Goal: Task Accomplishment & Management: Manage account settings

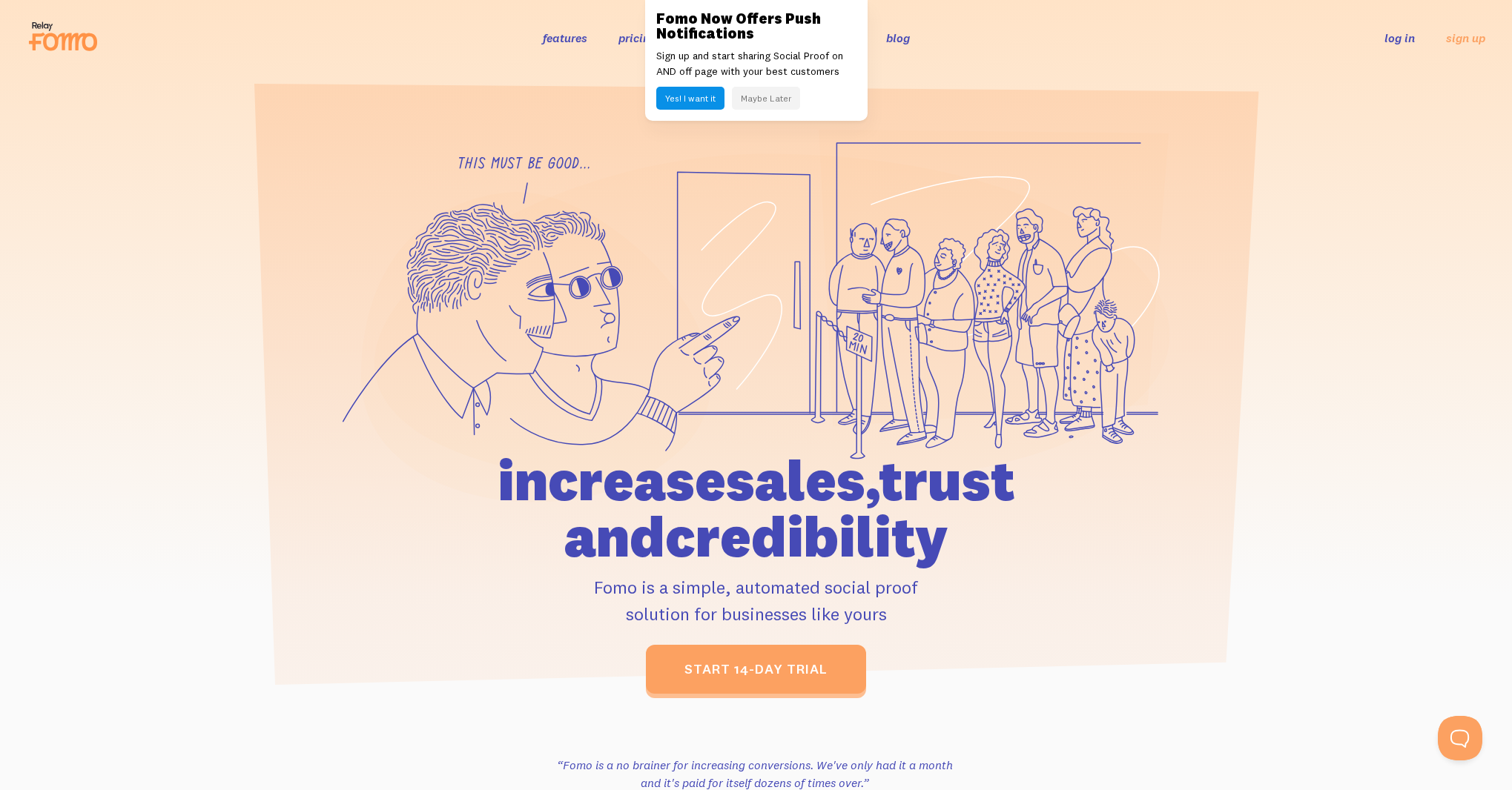
click at [769, 100] on button "Maybe Later" at bounding box center [766, 99] width 68 height 23
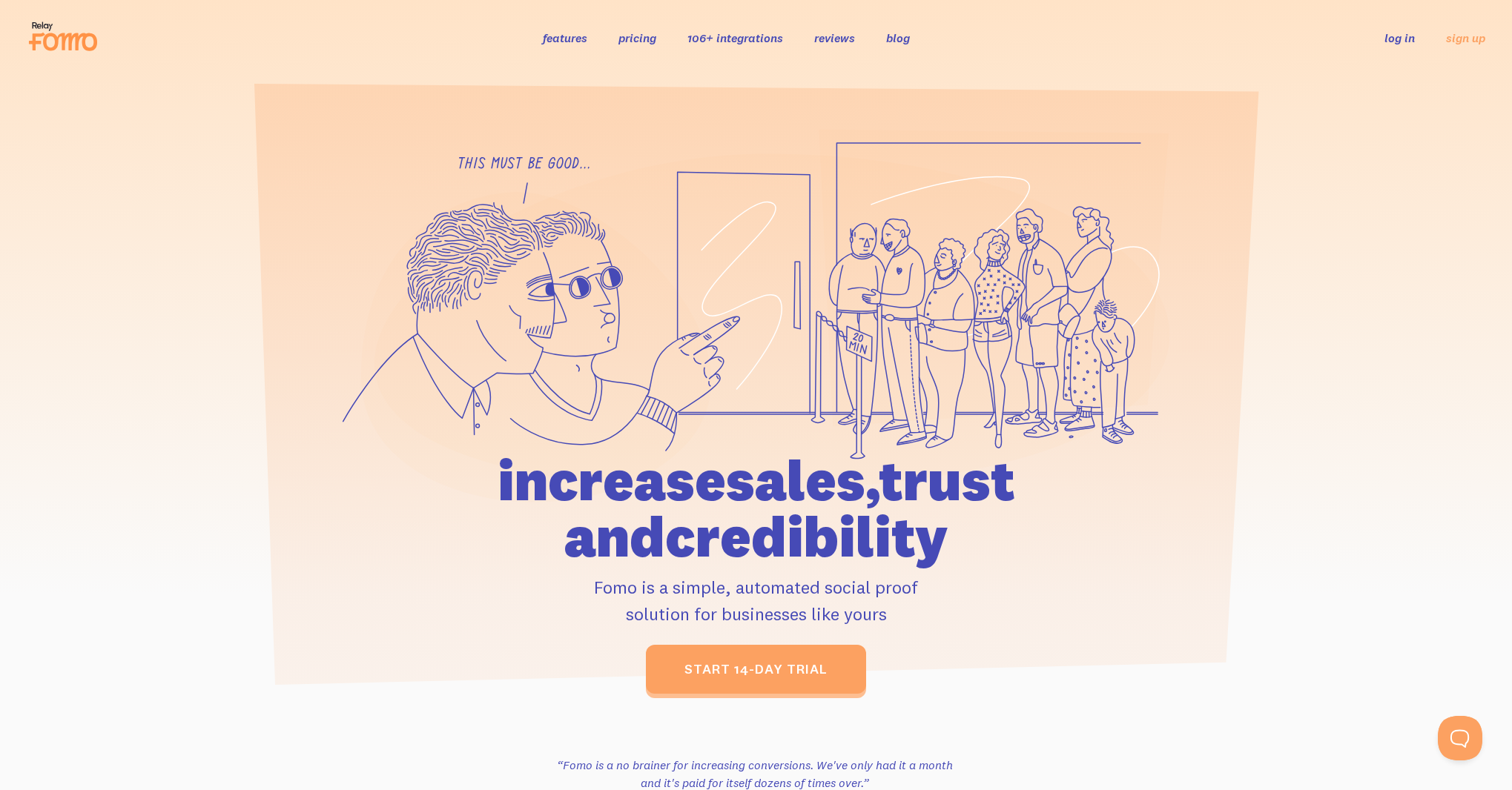
click at [1396, 40] on link "log in" at bounding box center [1400, 38] width 31 height 14
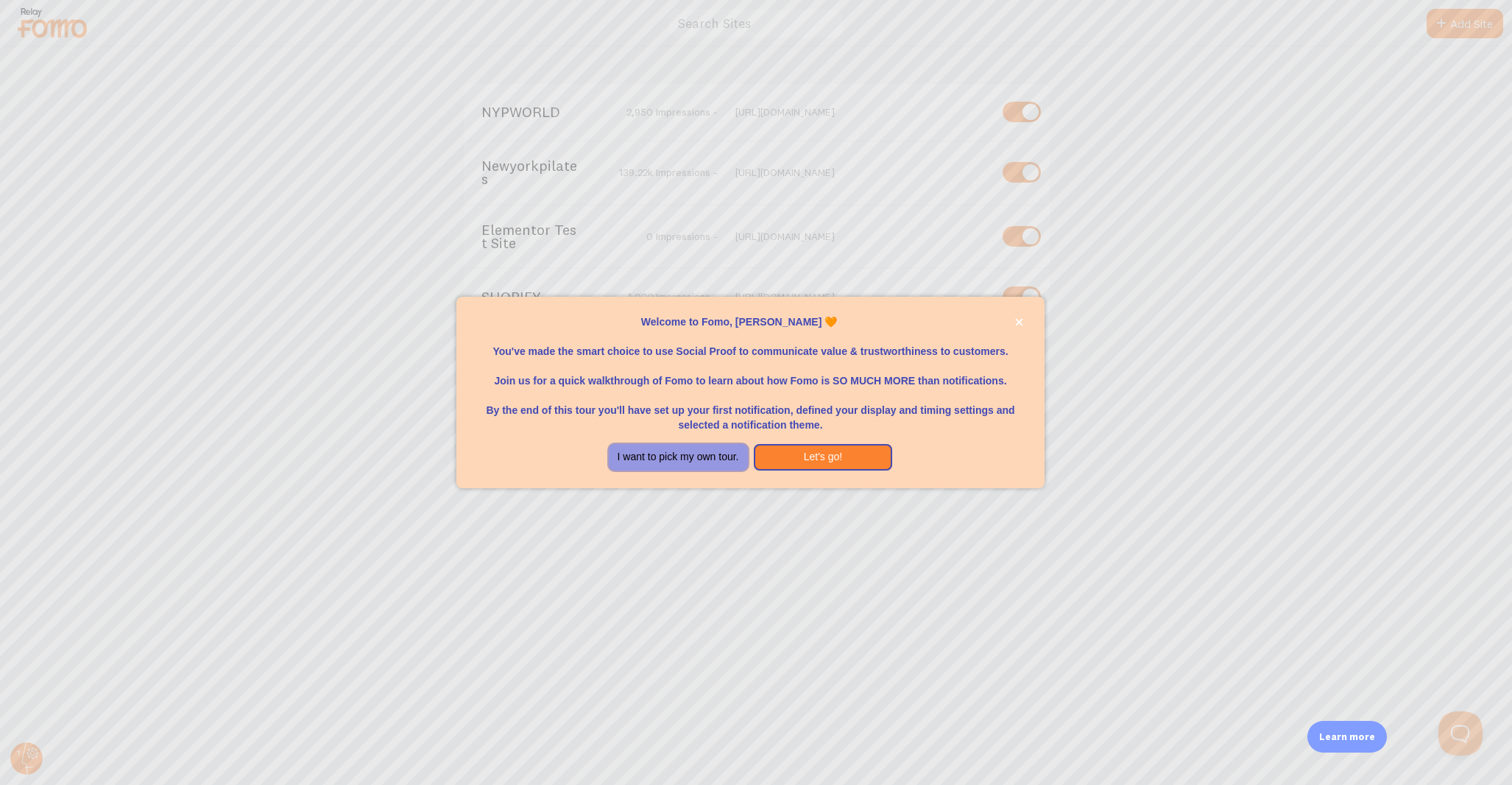
click at [712, 447] on button "I want to pick my own tour." at bounding box center [678, 457] width 139 height 27
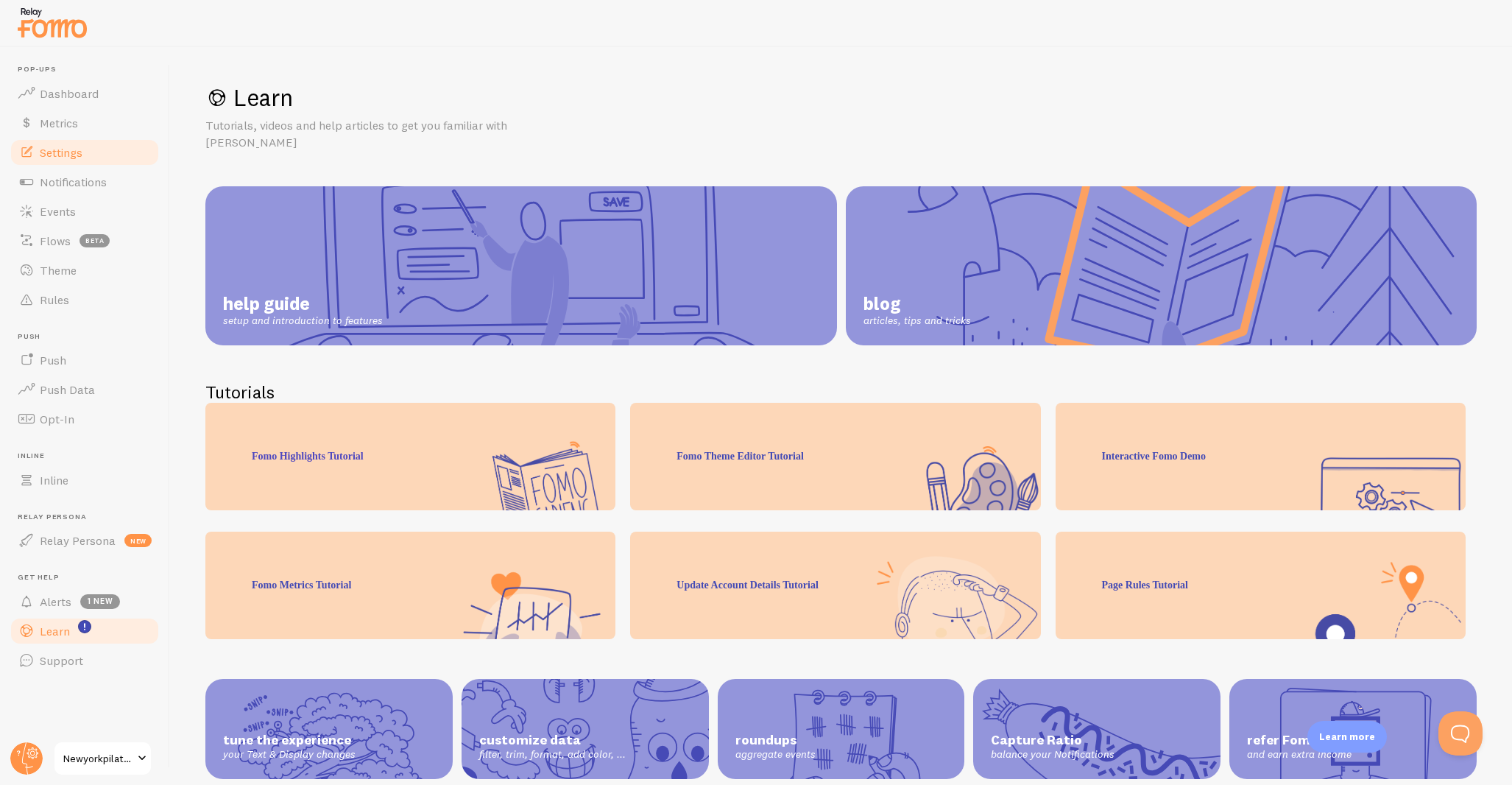
click at [66, 162] on link "Settings" at bounding box center [85, 152] width 152 height 29
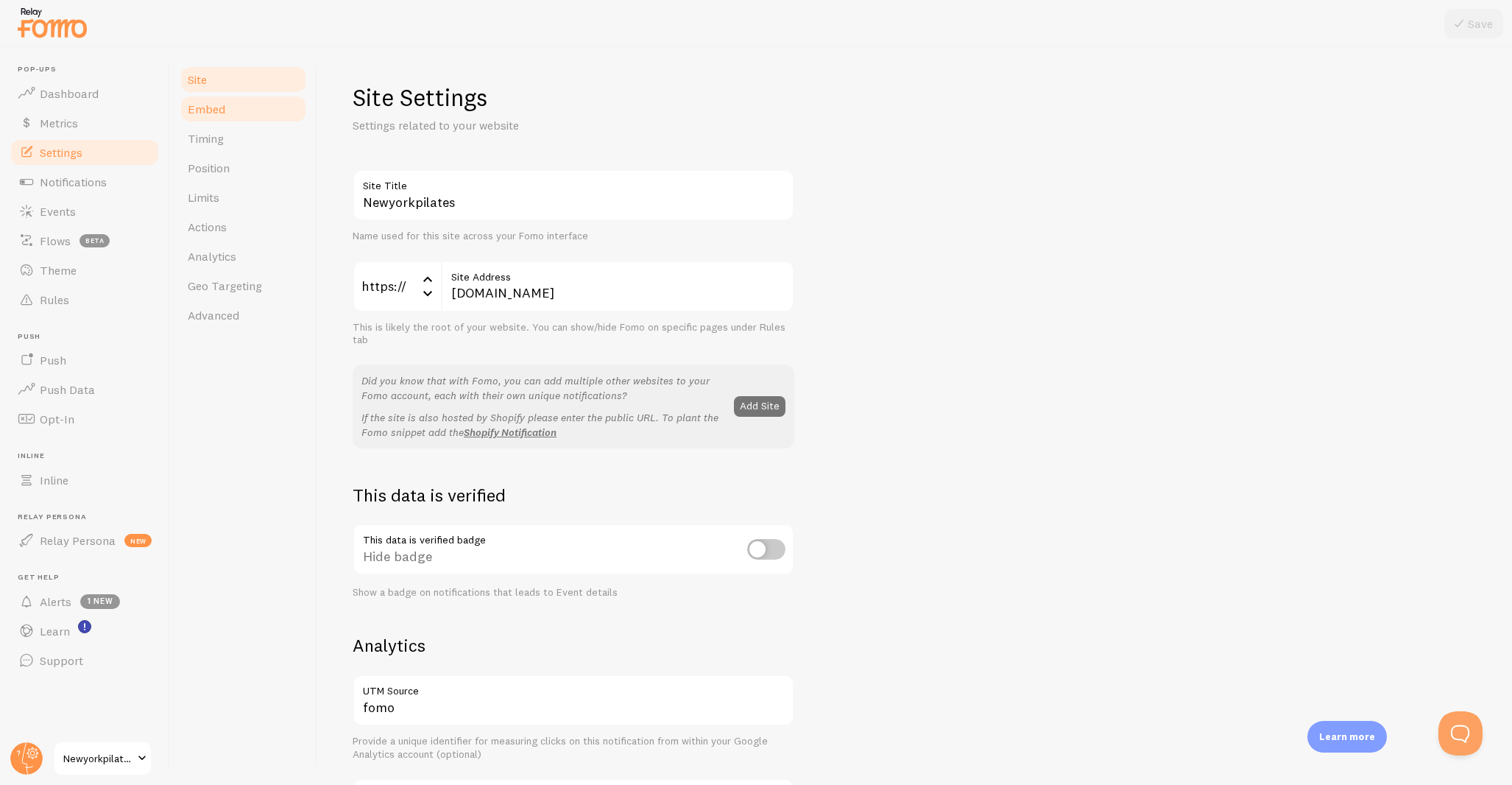
click at [190, 116] on link "Embed" at bounding box center [243, 109] width 129 height 29
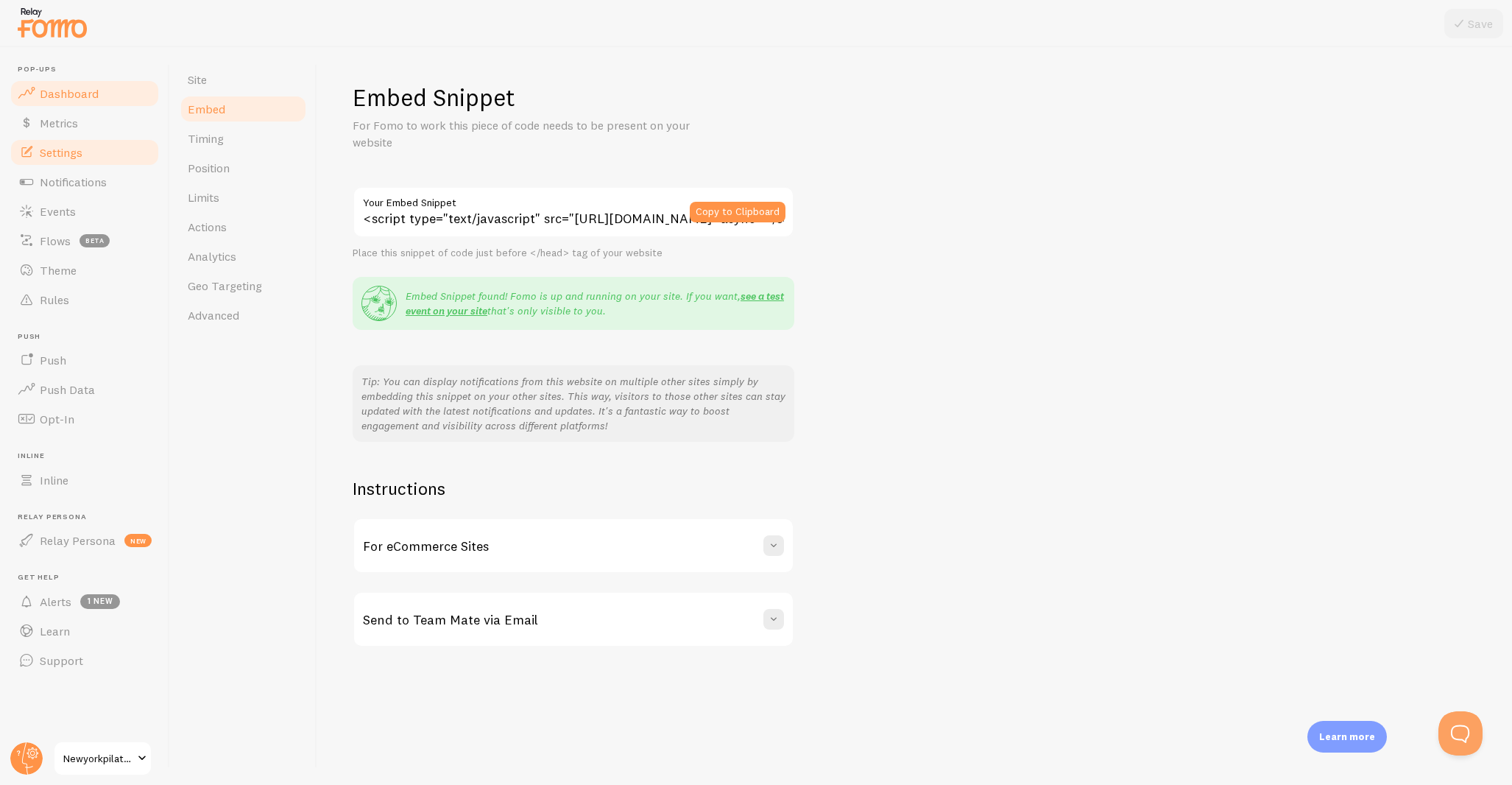
click at [90, 99] on span "Dashboard" at bounding box center [70, 94] width 59 height 14
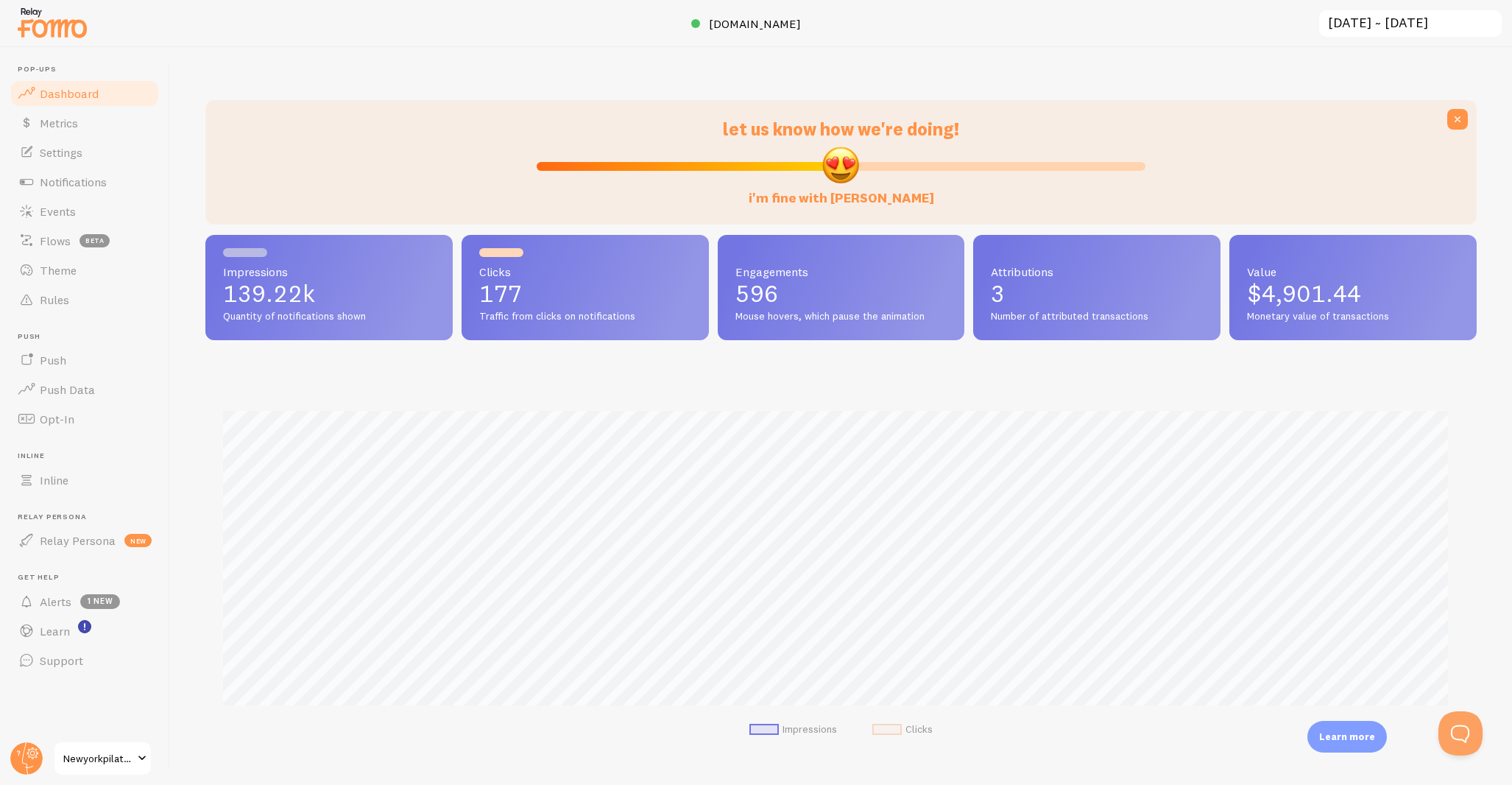
scroll to position [387, 1260]
click at [1450, 119] on icon at bounding box center [1458, 119] width 14 height 14
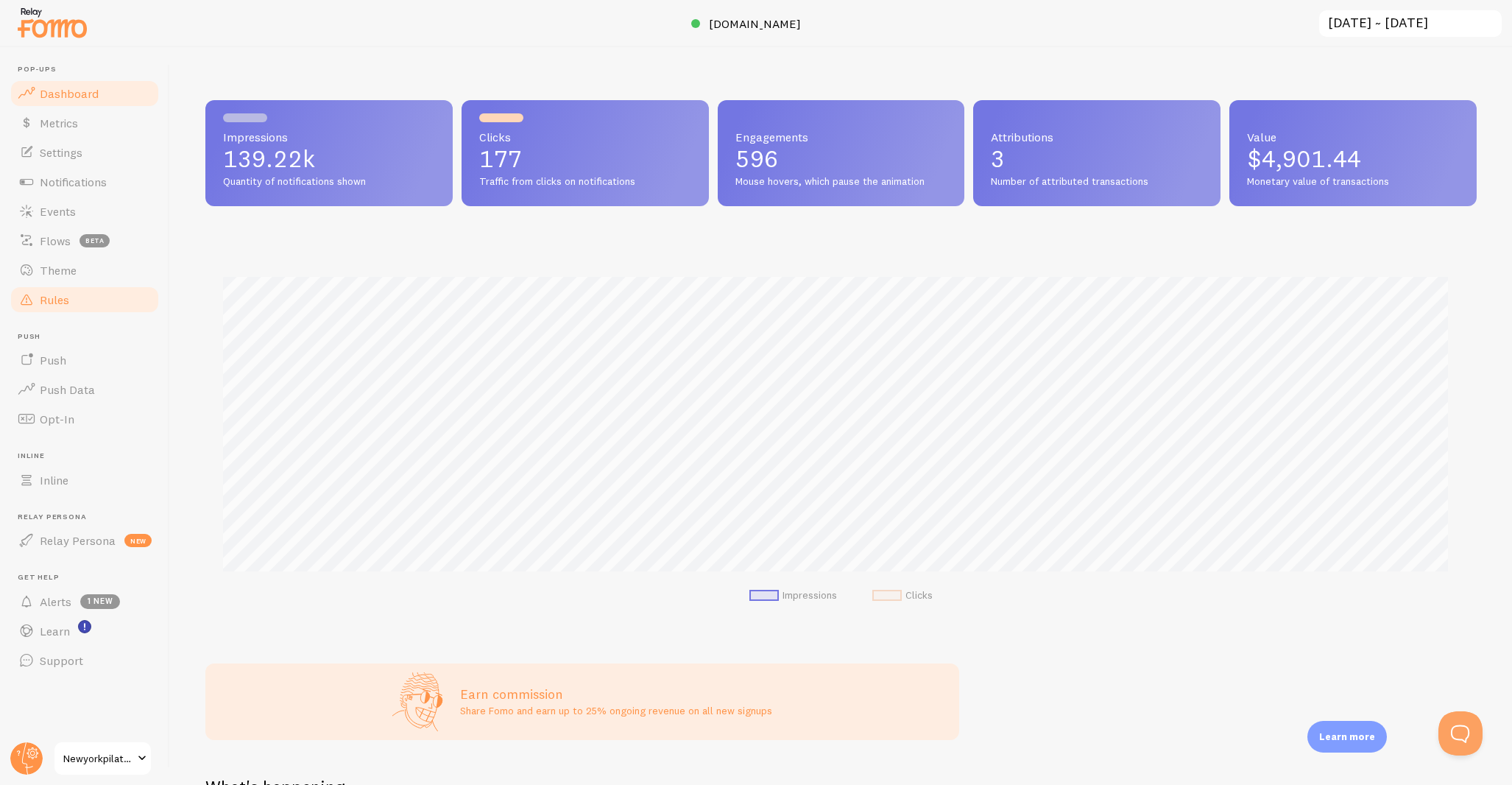
click at [109, 303] on link "Rules" at bounding box center [85, 299] width 152 height 29
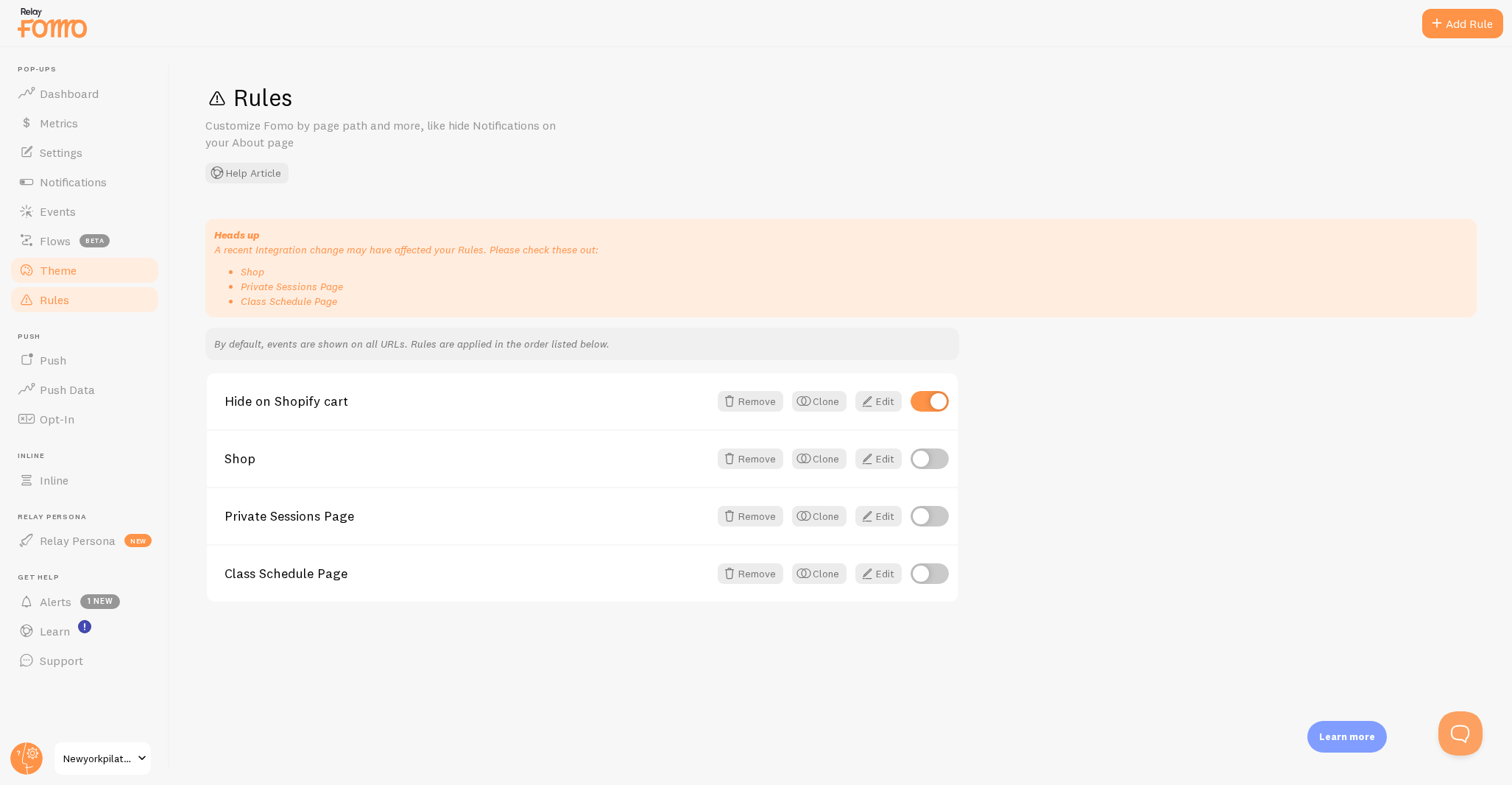
click at [99, 262] on link "Theme" at bounding box center [85, 270] width 152 height 29
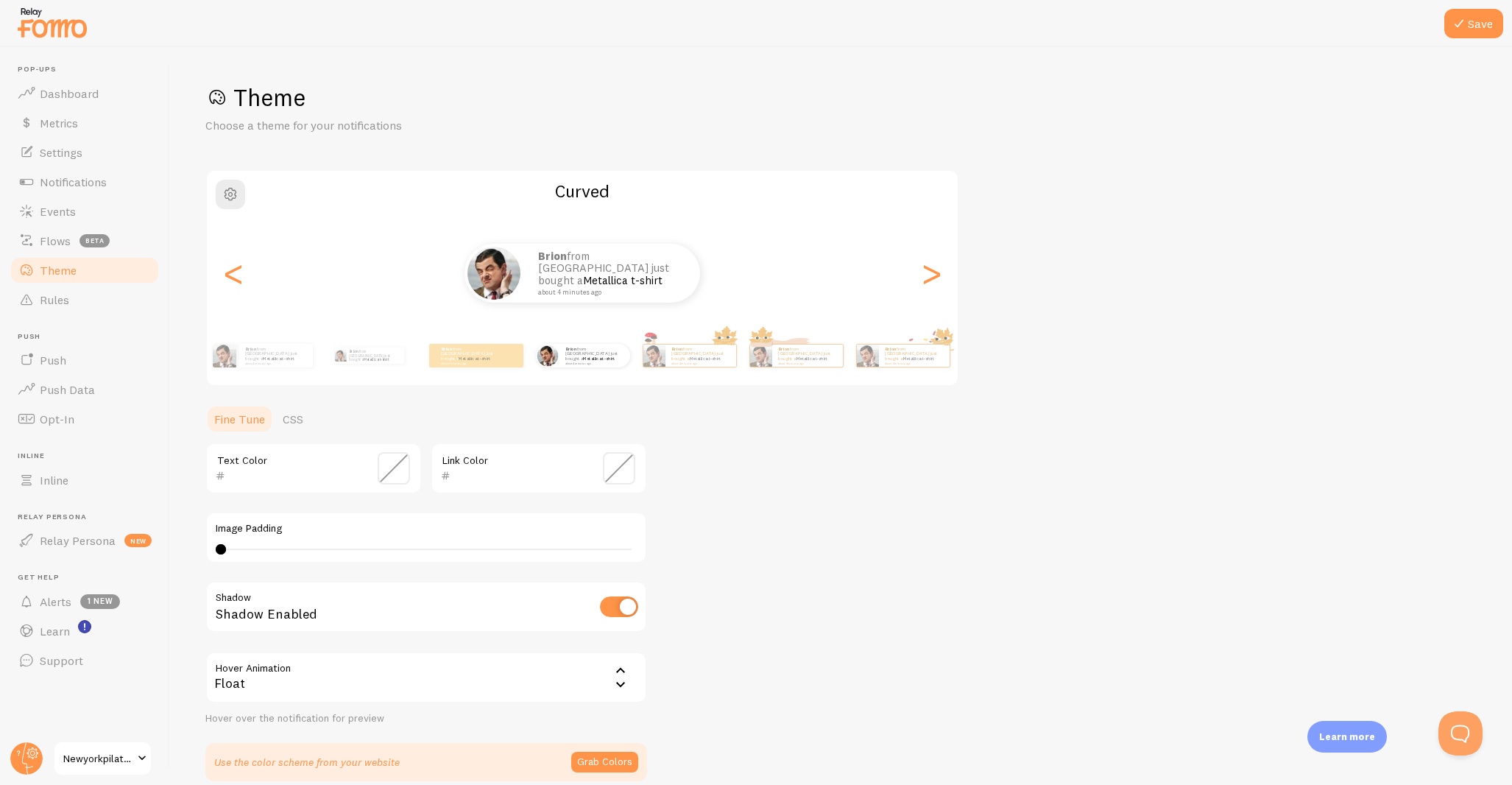
click at [108, 758] on span "Newyorkpilates" at bounding box center [98, 759] width 70 height 18
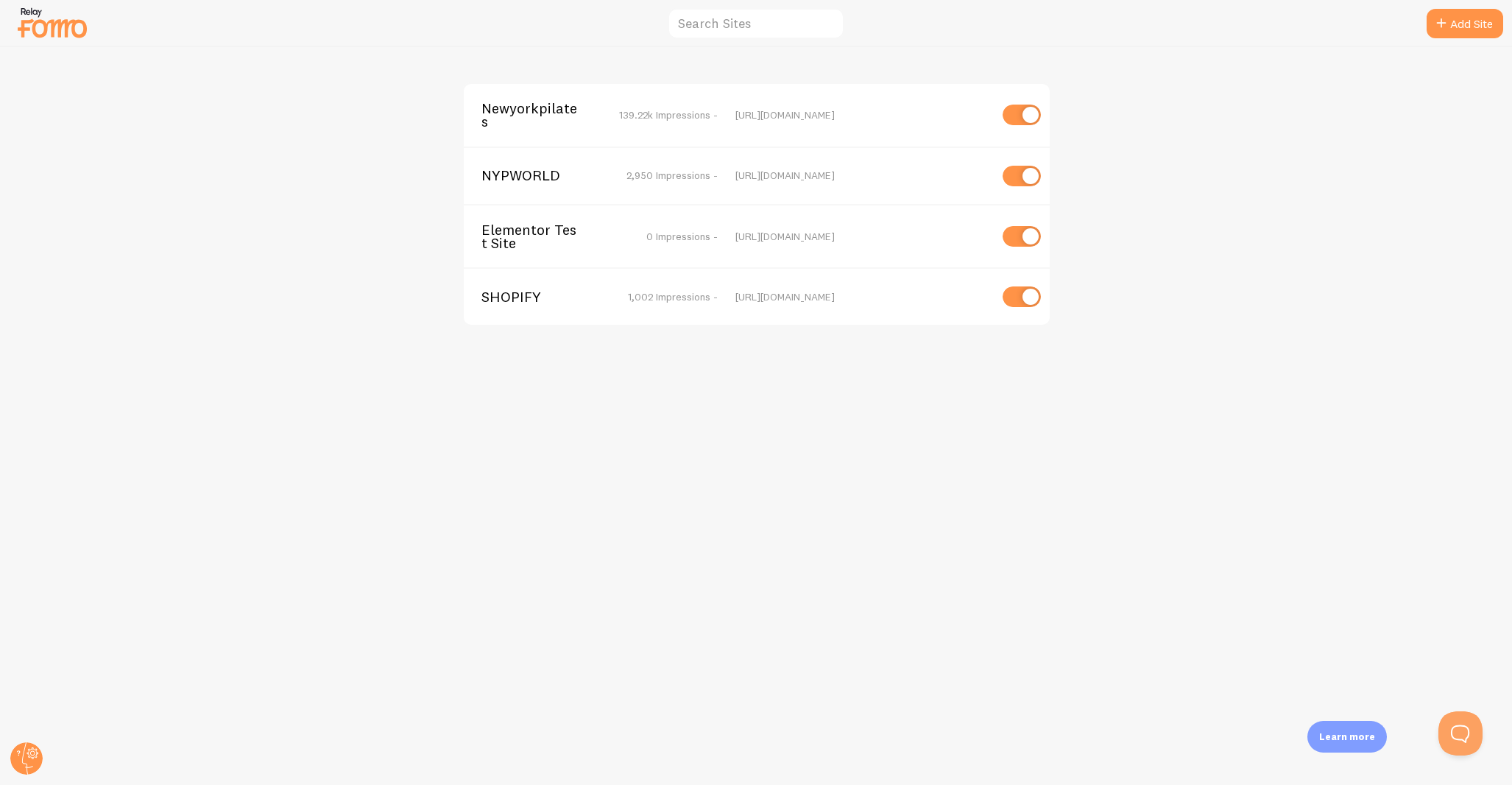
click at [549, 116] on span "Newyorkpilates" at bounding box center [540, 115] width 119 height 28
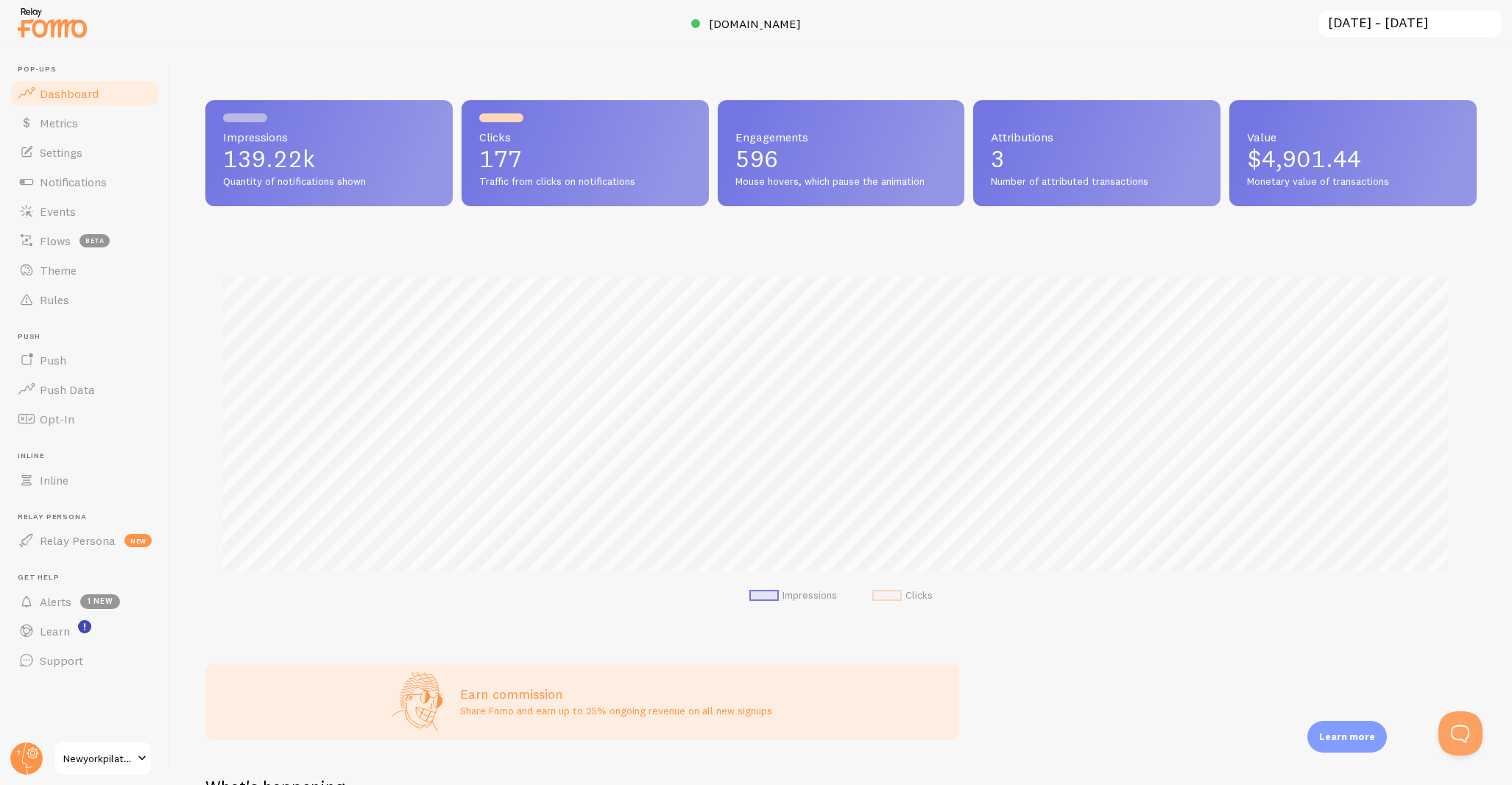
scroll to position [387, 1260]
click at [99, 296] on link "Rules" at bounding box center [85, 299] width 152 height 29
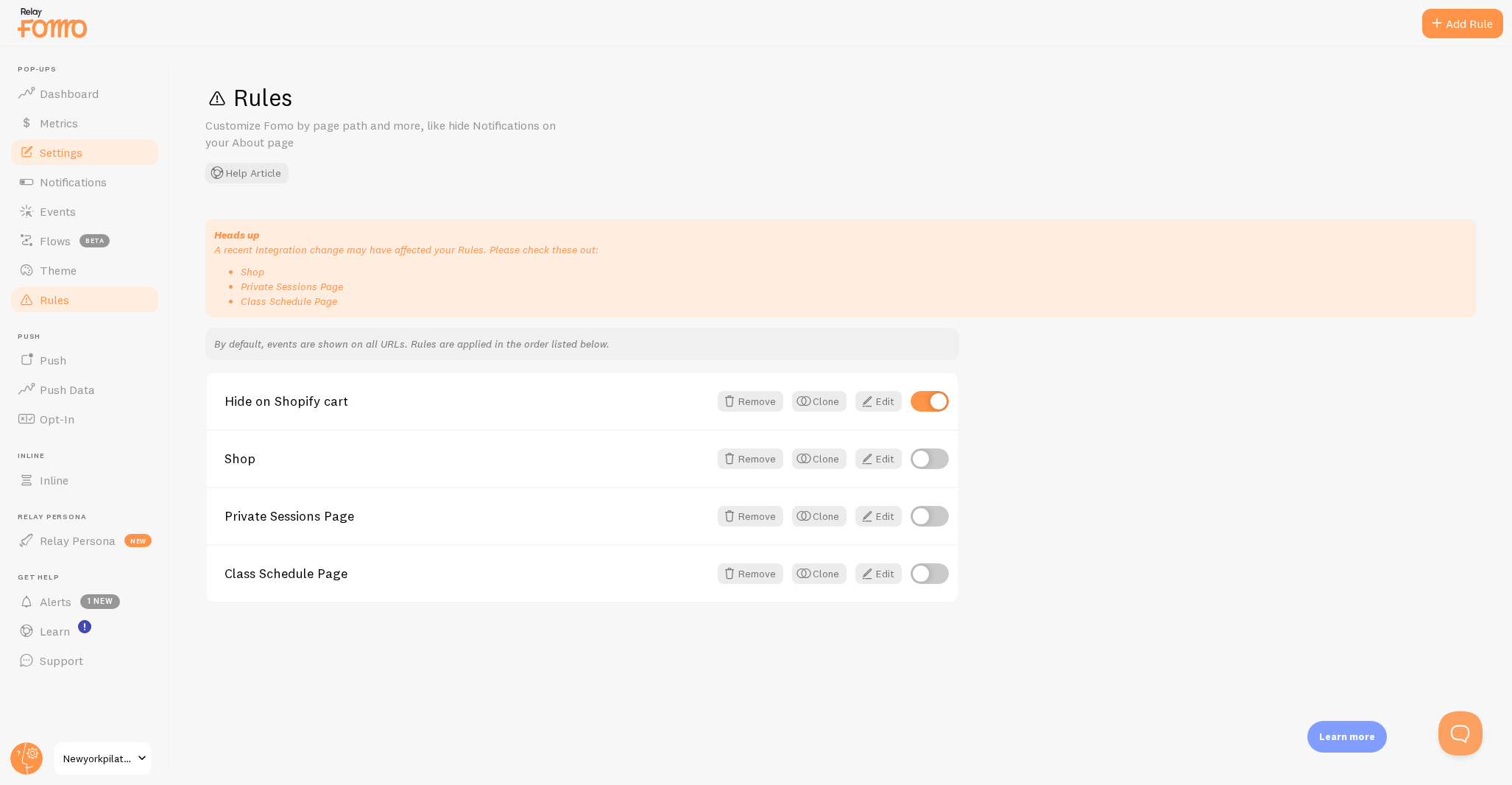
click at [69, 154] on span "Settings" at bounding box center [62, 153] width 43 height 14
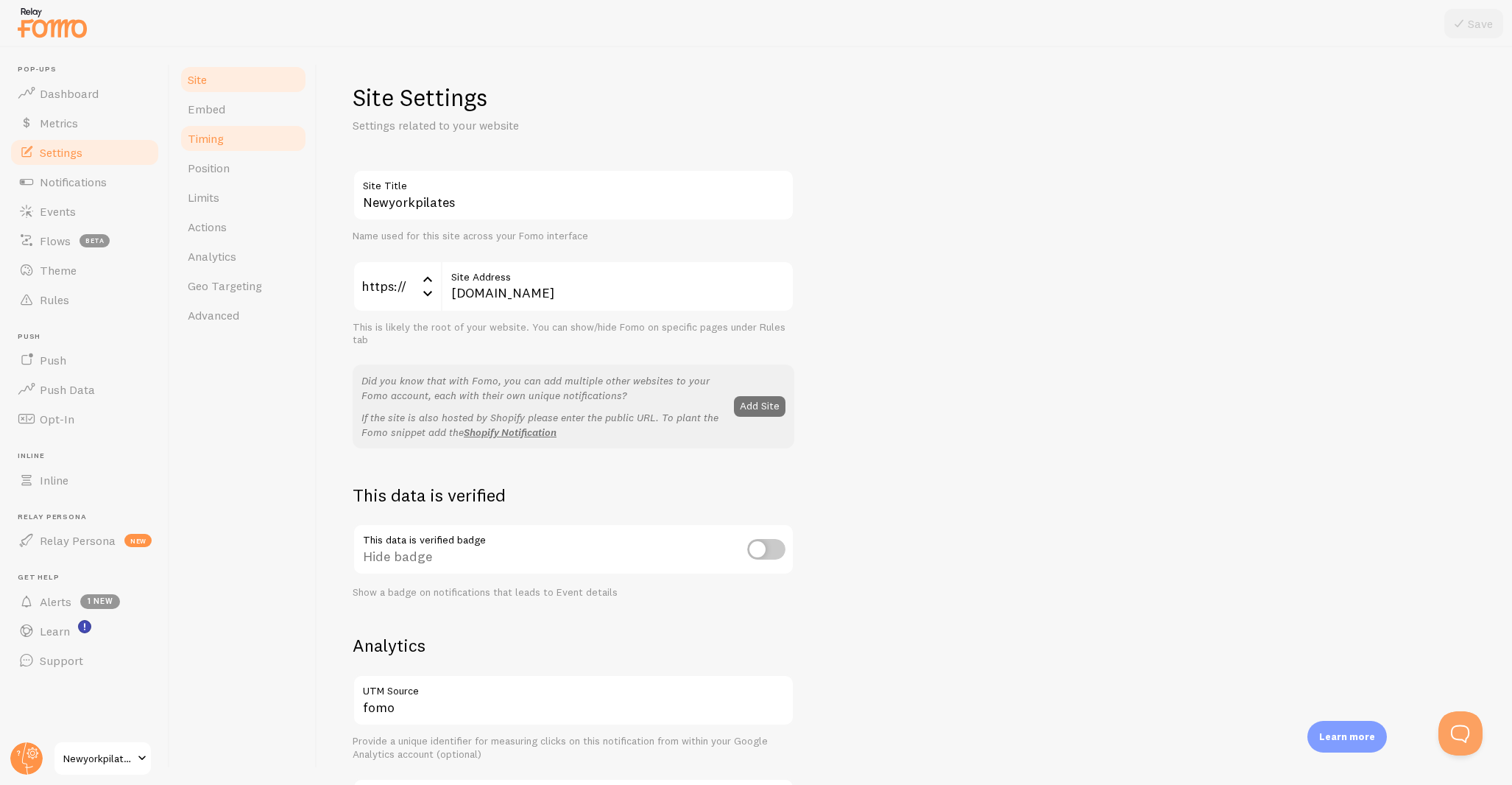
click at [221, 138] on span "Timing" at bounding box center [205, 138] width 36 height 14
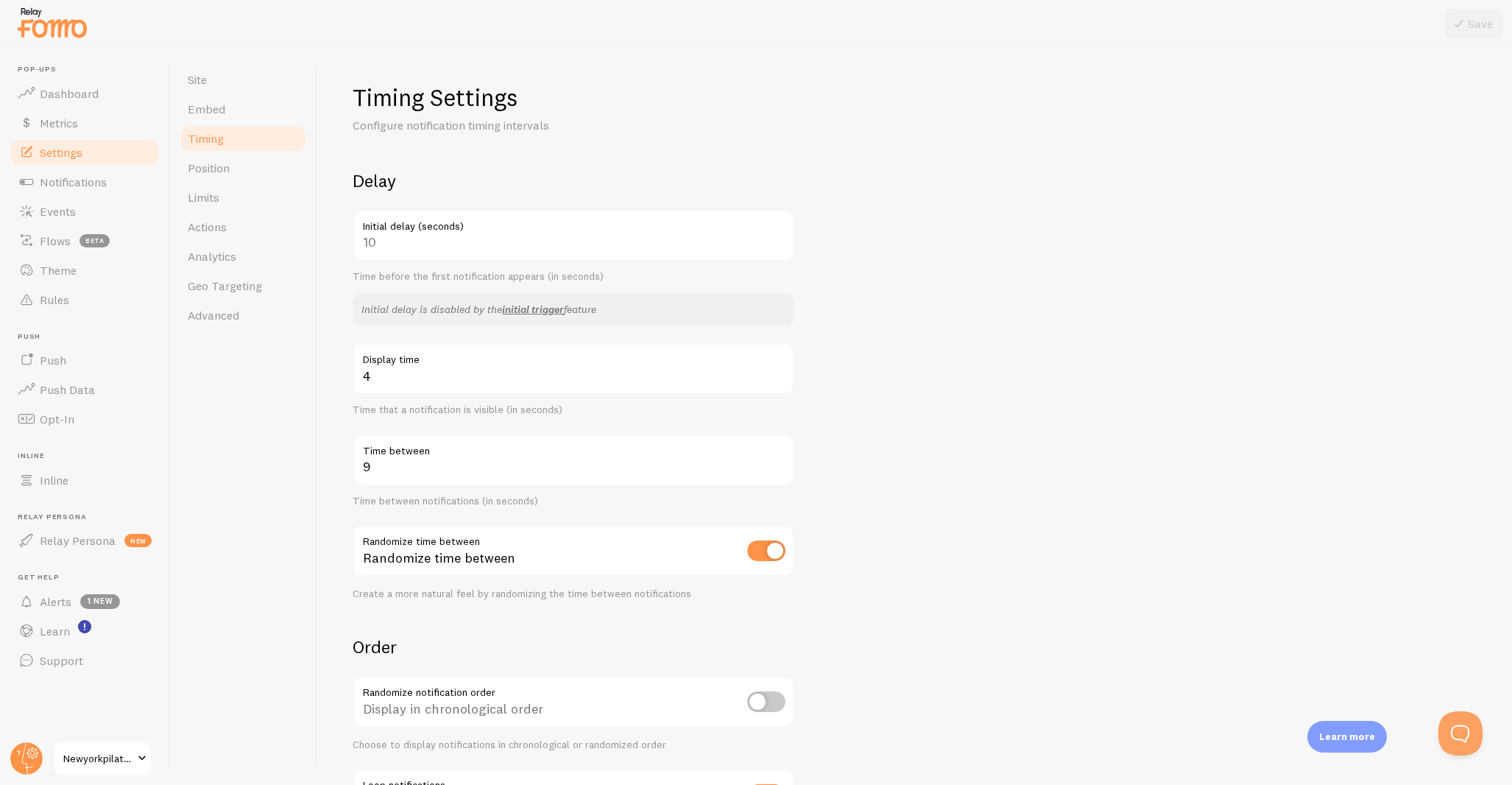
click at [558, 246] on div "10 Initial delay (seconds)" at bounding box center [573, 236] width 442 height 52
click at [426, 244] on div "10 Initial delay (seconds)" at bounding box center [573, 236] width 442 height 52
click at [403, 238] on div "10 Initial delay (seconds)" at bounding box center [573, 236] width 442 height 52
click at [376, 238] on div "10 Initial delay (seconds)" at bounding box center [573, 236] width 442 height 52
click at [374, 238] on div "10 Initial delay (seconds)" at bounding box center [573, 236] width 442 height 52
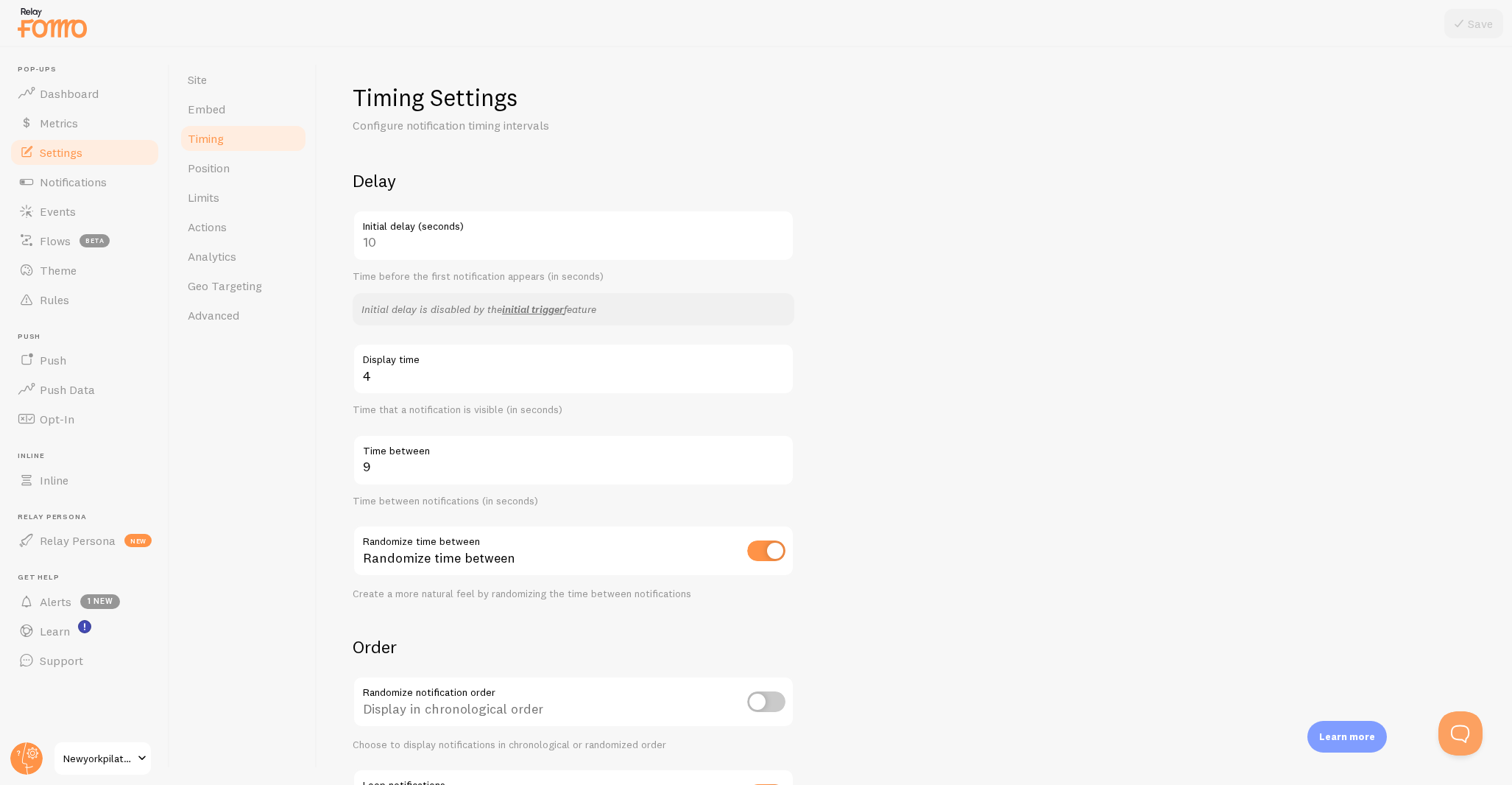
click at [775, 238] on div "10 Initial delay (seconds)" at bounding box center [573, 236] width 442 height 52
click at [776, 238] on div "10 Initial delay (seconds)" at bounding box center [573, 236] width 442 height 52
click at [544, 305] on link "initial trigger" at bounding box center [533, 309] width 62 height 13
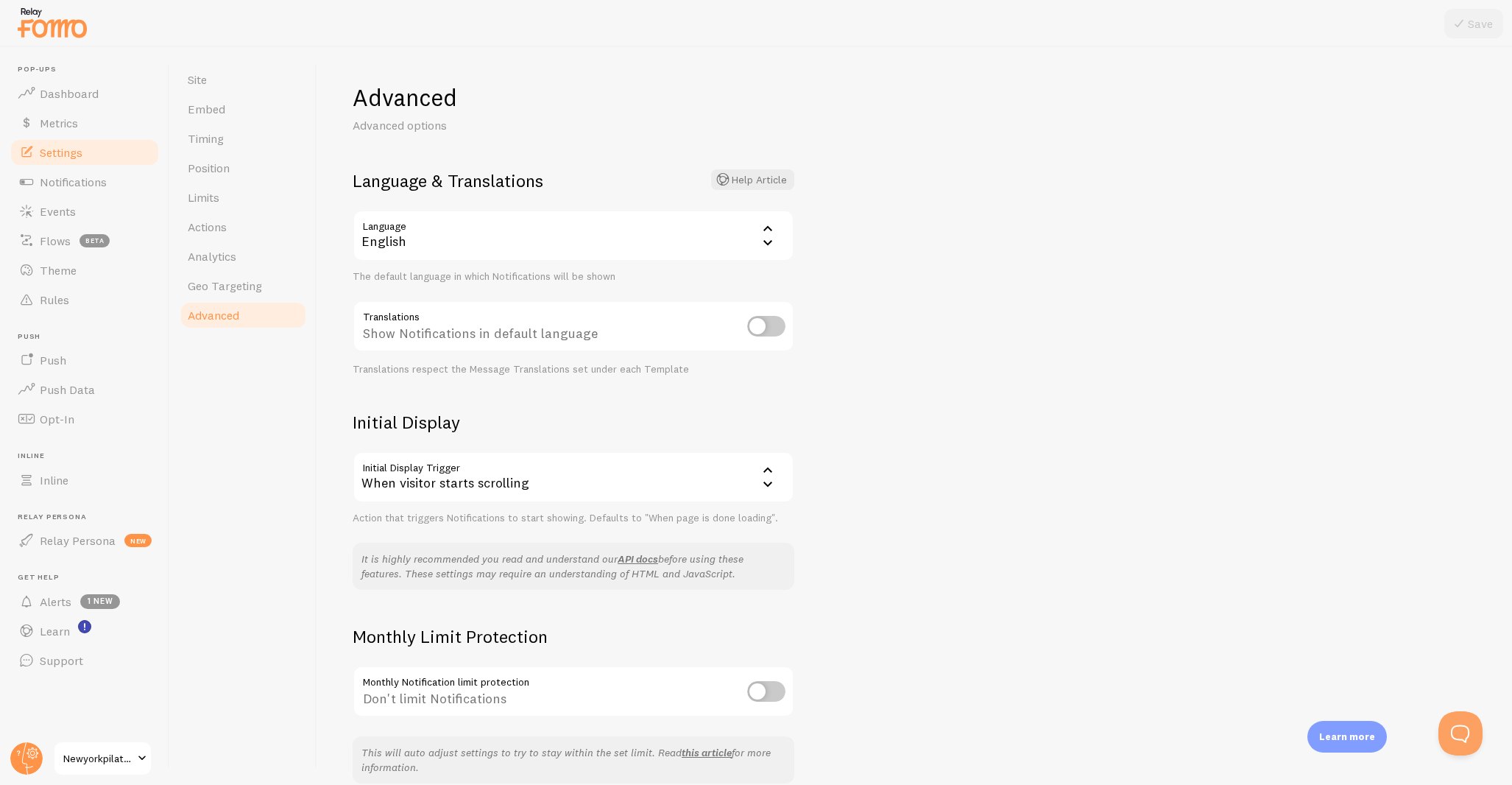
click at [696, 468] on div "When visitor starts scrolling" at bounding box center [573, 478] width 442 height 52
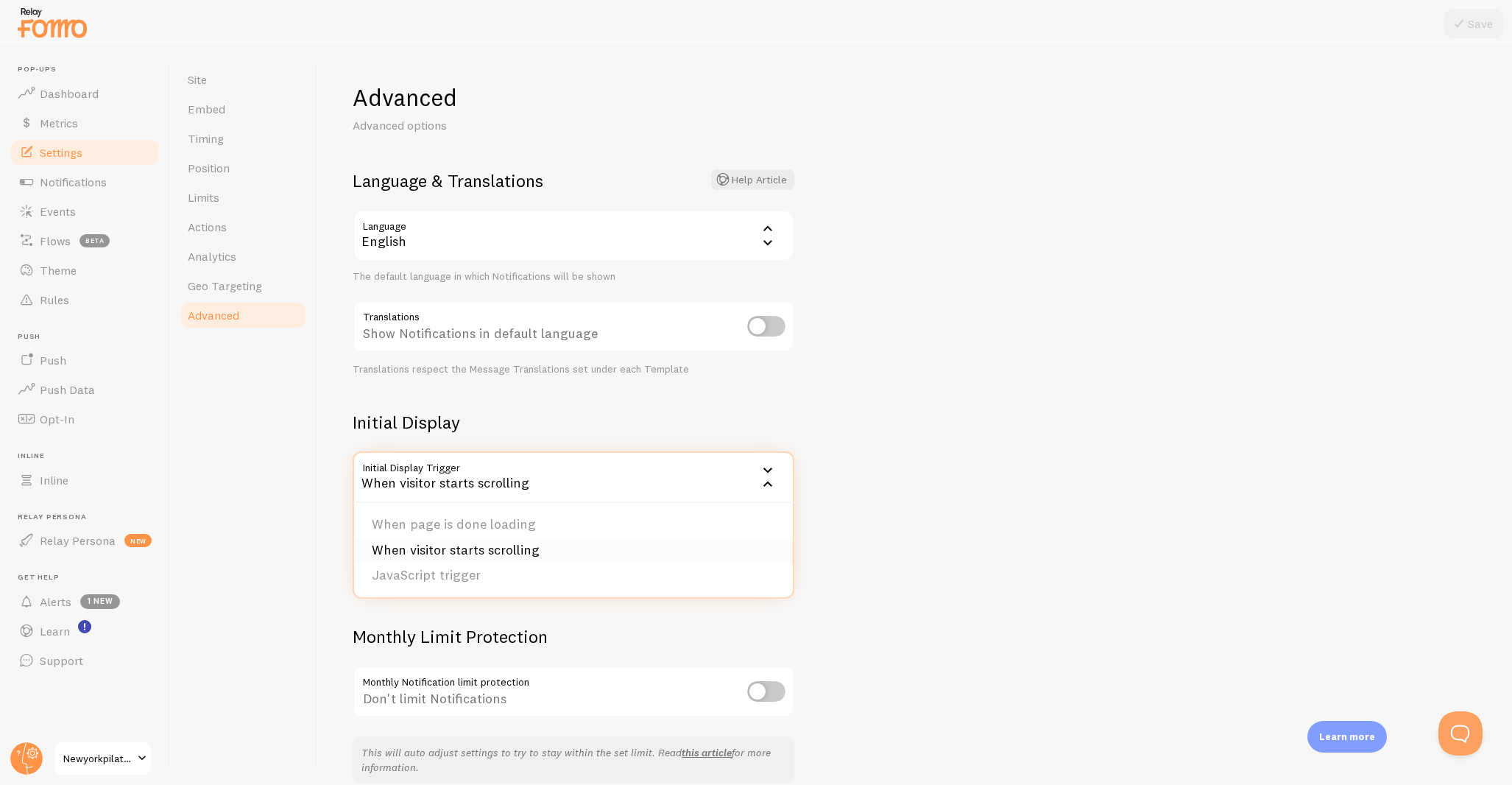
click at [649, 553] on li "When visitor starts scrolling" at bounding box center [574, 550] width 439 height 26
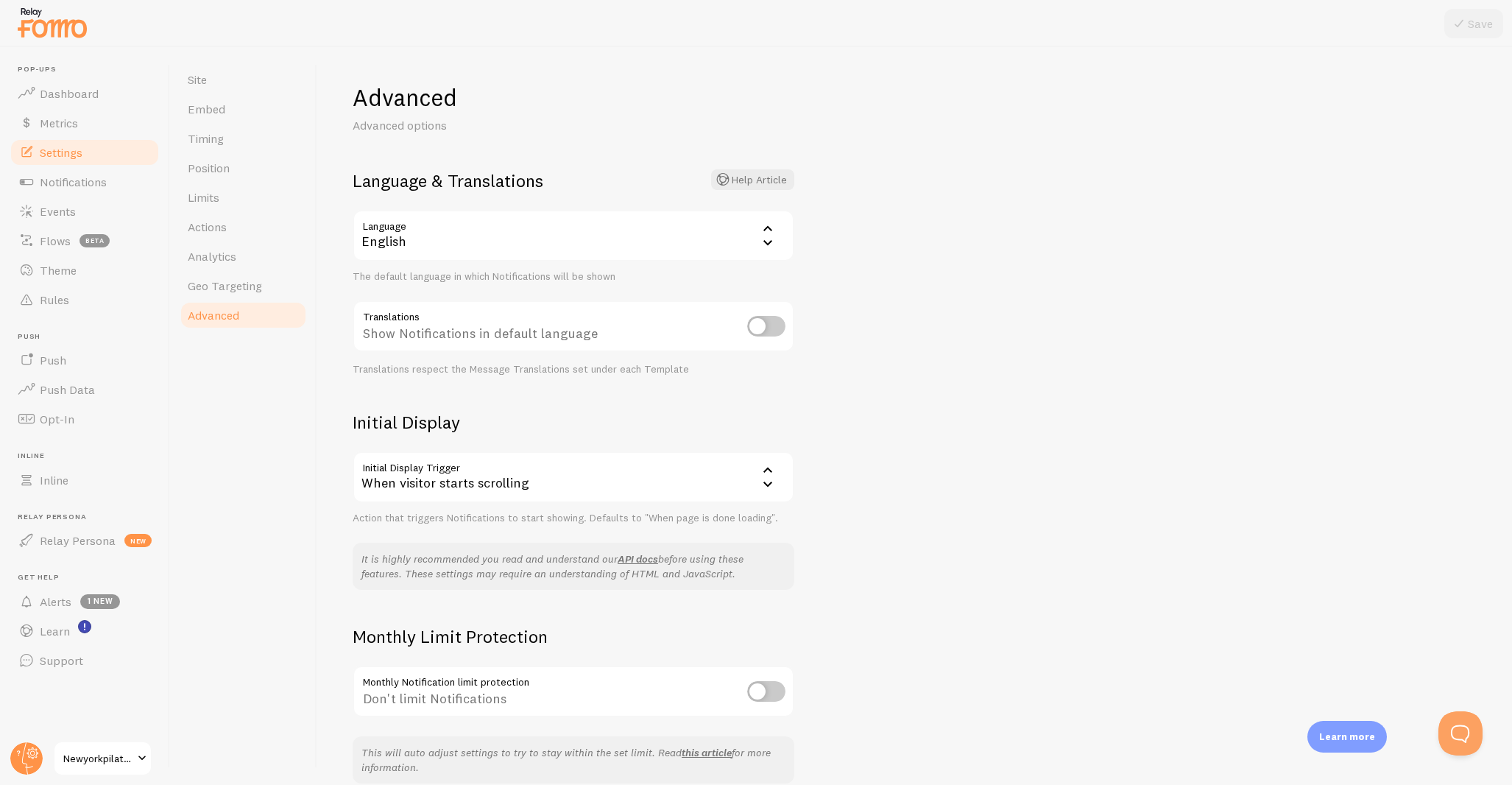
scroll to position [3, 0]
click at [632, 475] on div "When visitor starts scrolling" at bounding box center [573, 474] width 442 height 52
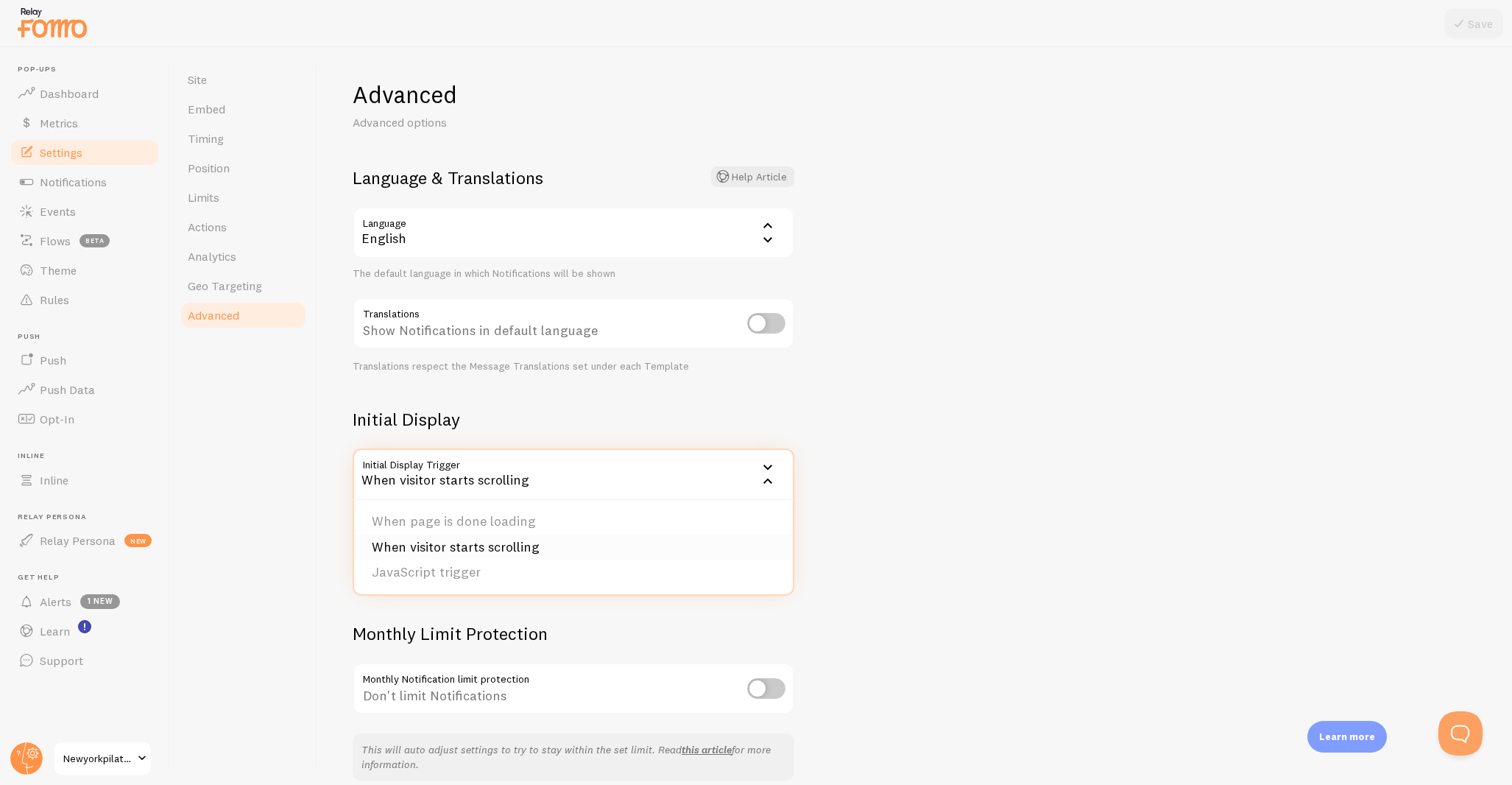
click at [574, 535] on li "When visitor starts scrolling" at bounding box center [574, 547] width 439 height 26
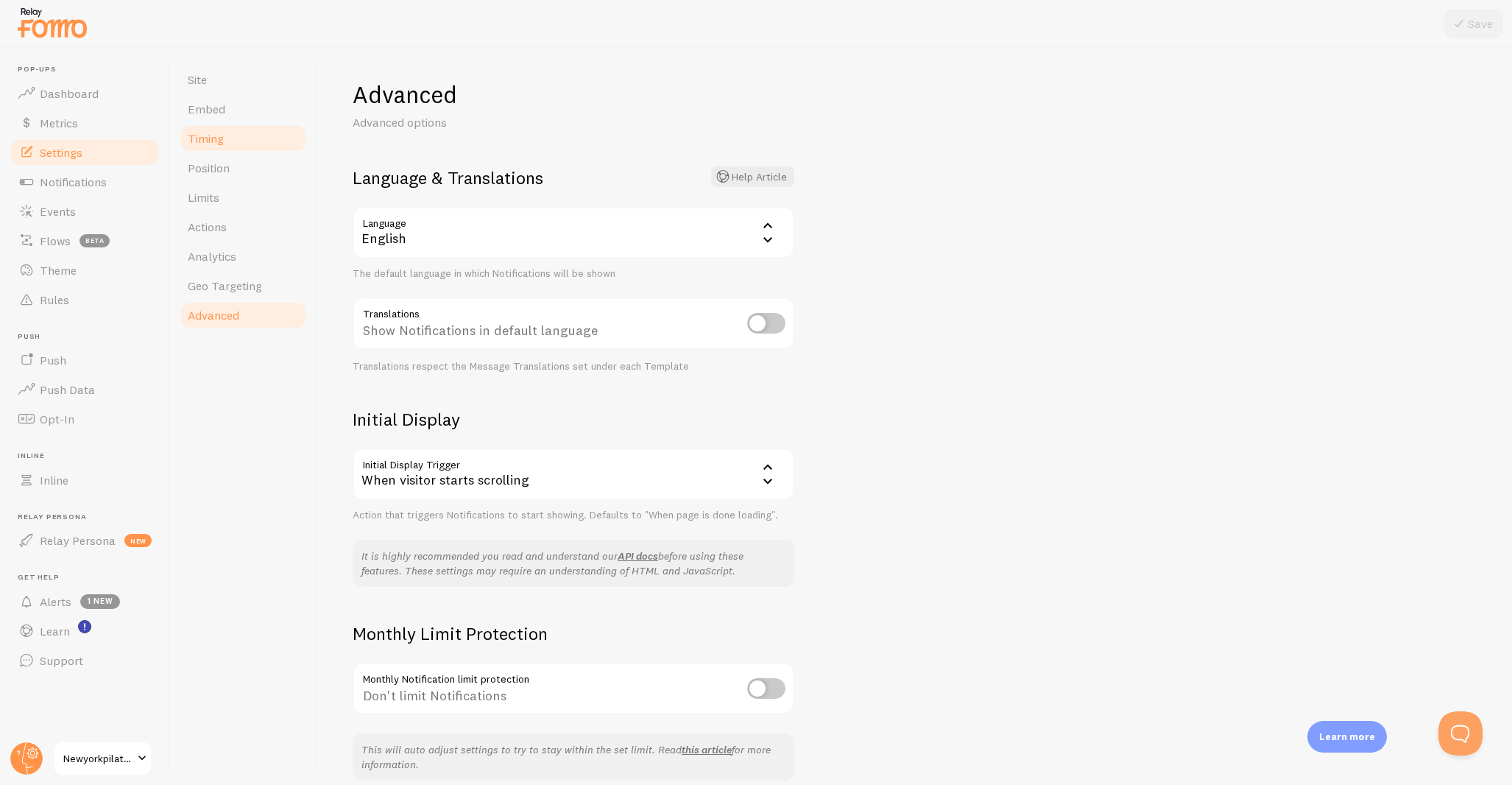
click at [238, 146] on link "Timing" at bounding box center [243, 138] width 129 height 29
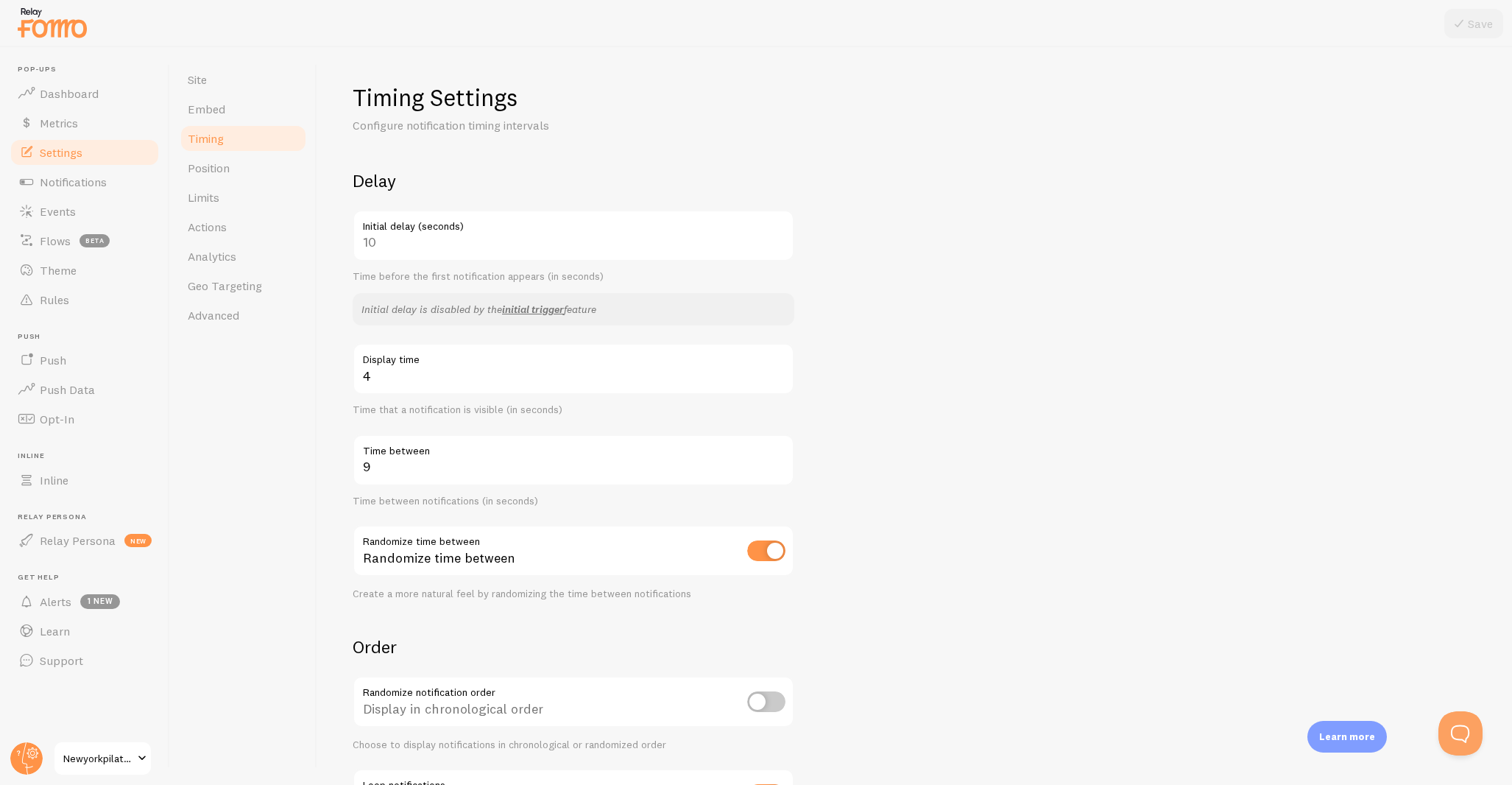
click at [410, 231] on label "Initial delay (seconds)" at bounding box center [573, 222] width 442 height 25
click at [367, 239] on div "10 Initial delay (seconds)" at bounding box center [573, 236] width 442 height 52
click at [546, 307] on link "initial trigger" at bounding box center [533, 309] width 62 height 13
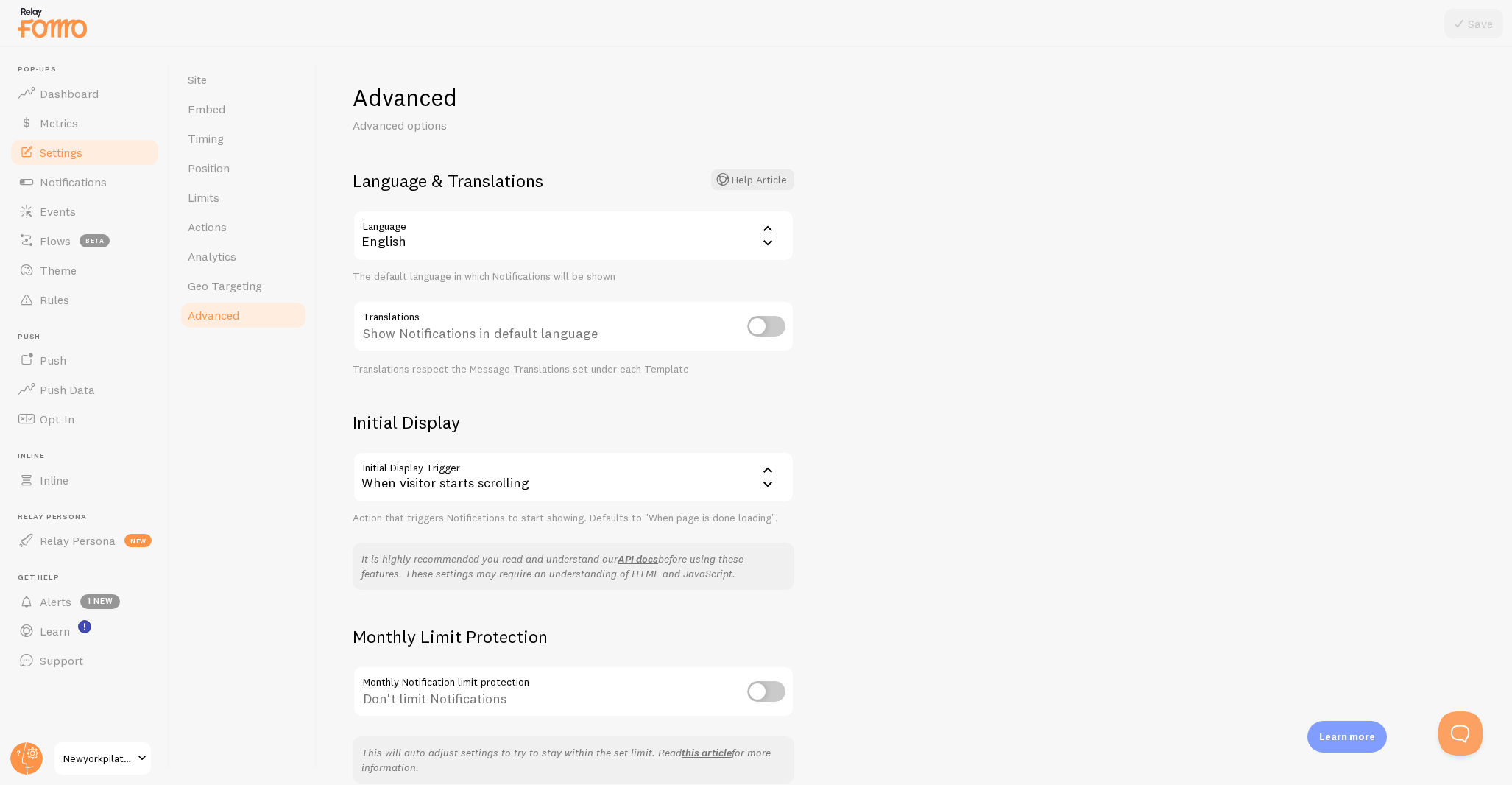
click at [723, 476] on div "When visitor starts scrolling" at bounding box center [573, 478] width 442 height 52
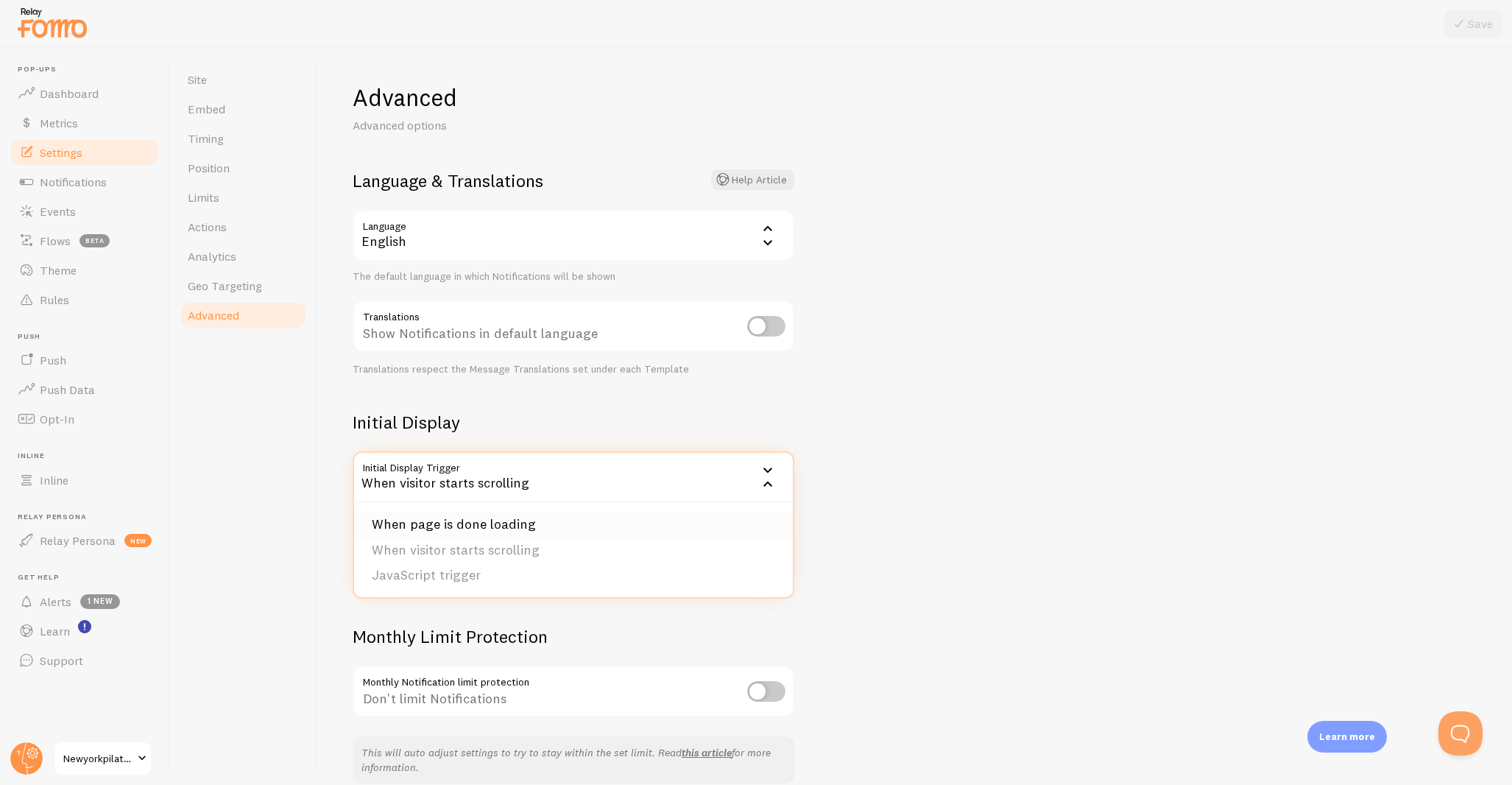
click at [669, 522] on li "When page is done loading" at bounding box center [574, 524] width 439 height 26
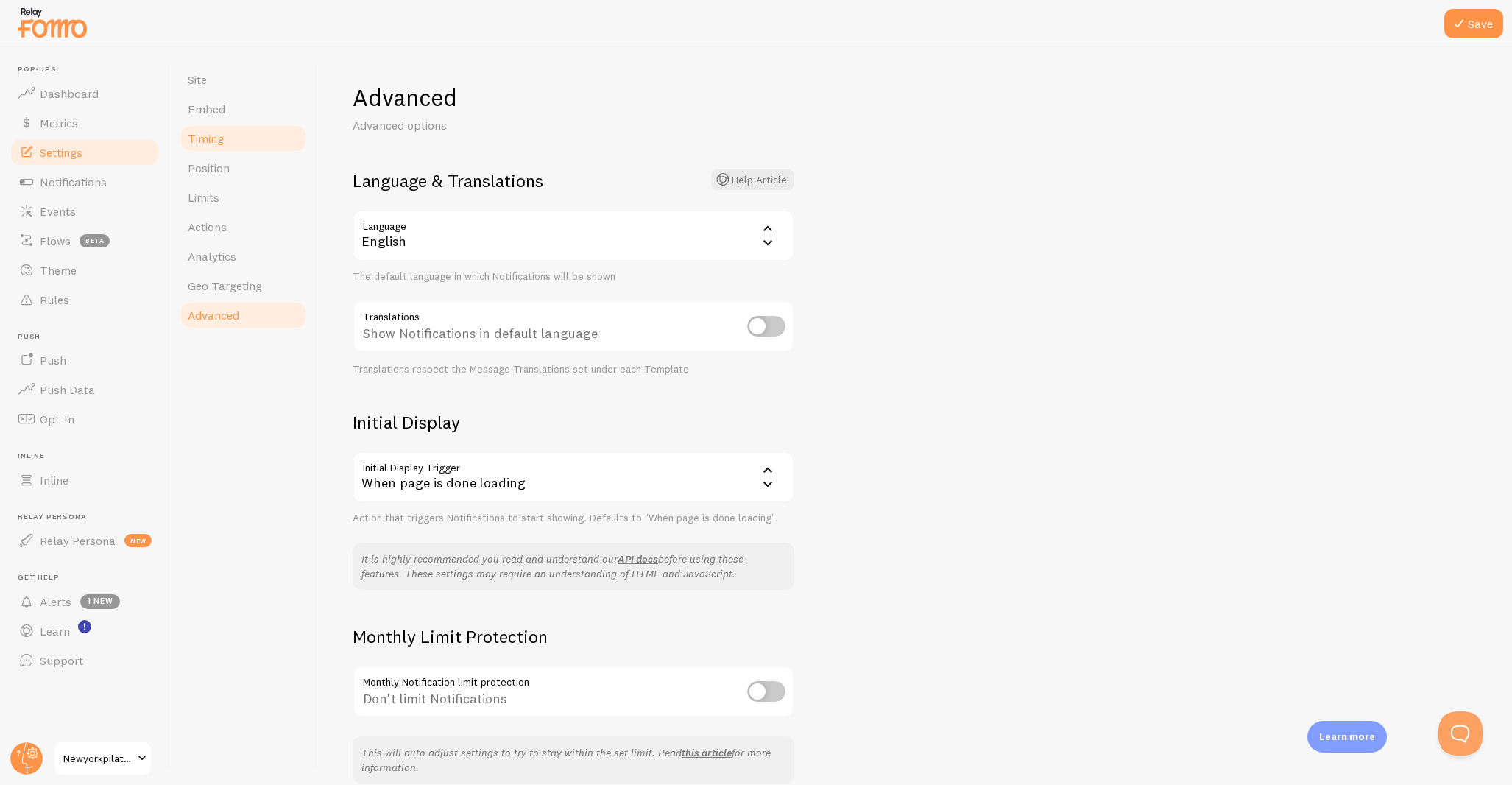
click at [224, 142] on link "Timing" at bounding box center [243, 138] width 129 height 29
click at [1490, 28] on button "Save" at bounding box center [1474, 23] width 59 height 29
click at [216, 139] on span "Timing" at bounding box center [205, 138] width 36 height 14
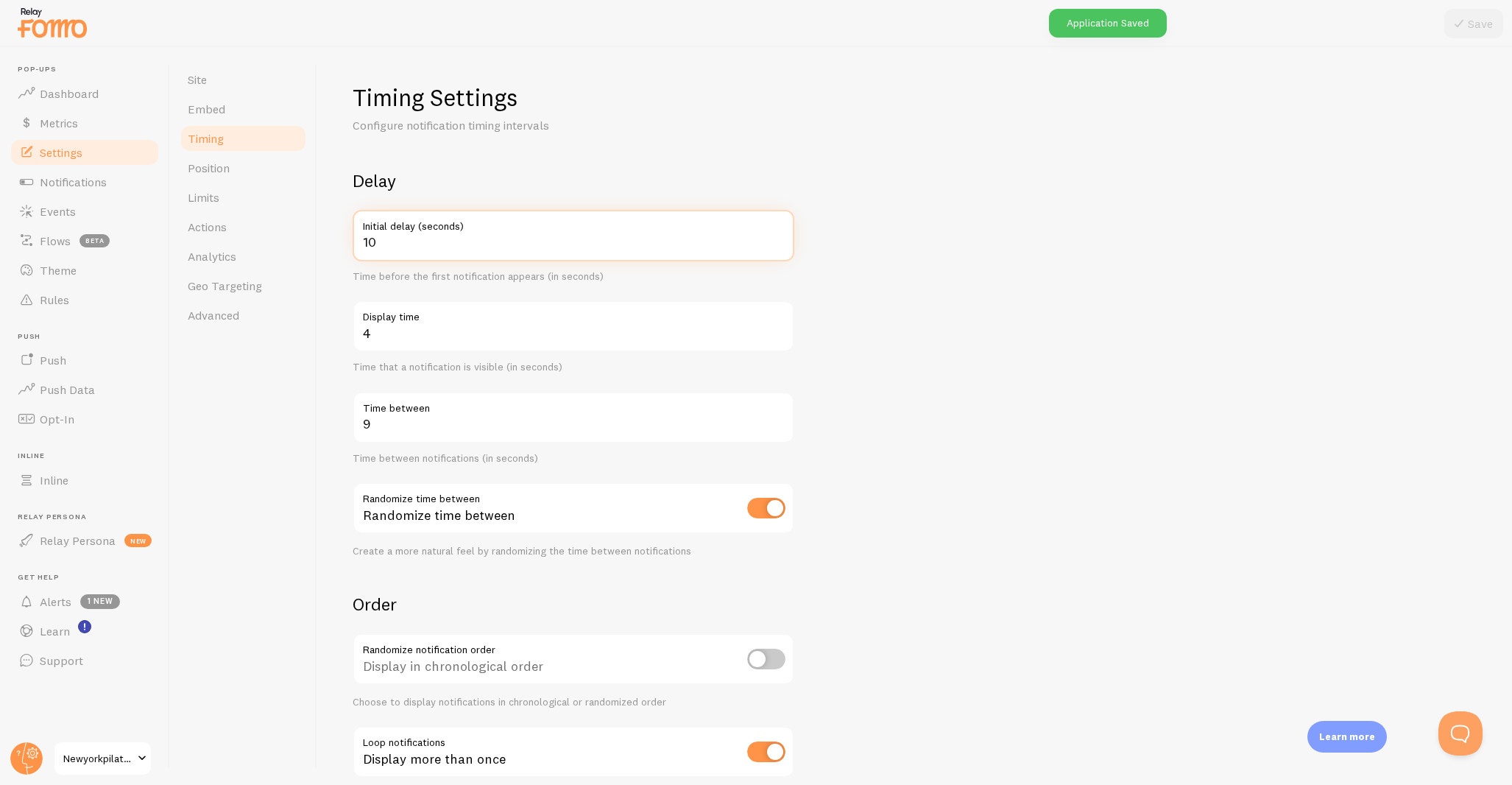
click at [437, 241] on input "10" at bounding box center [573, 236] width 442 height 52
click at [437, 241] on input "20" at bounding box center [573, 236] width 442 height 52
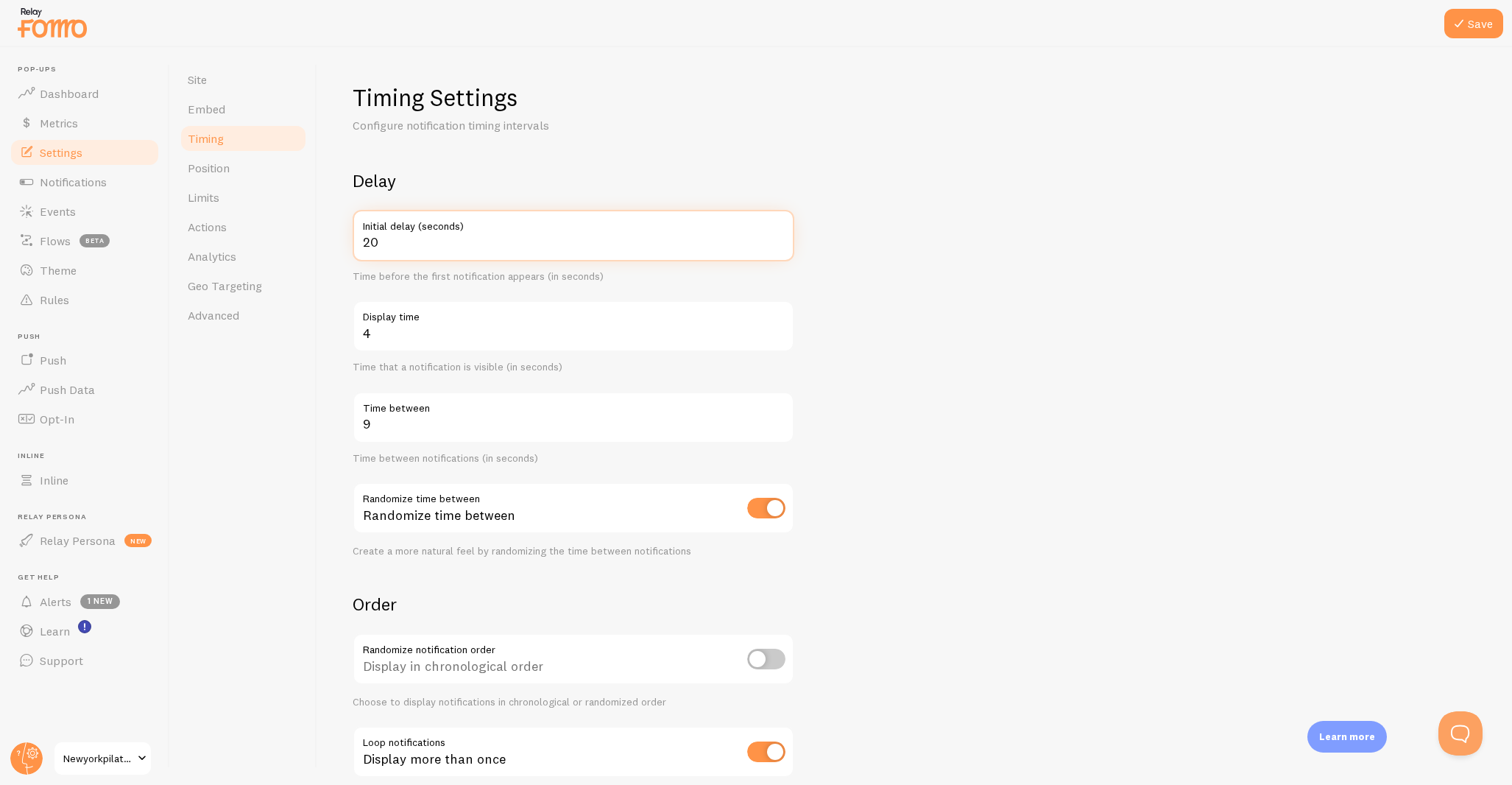
click at [437, 241] on input "20" at bounding box center [573, 236] width 442 height 52
type input "25"
click at [1474, 24] on button "Save" at bounding box center [1474, 23] width 59 height 29
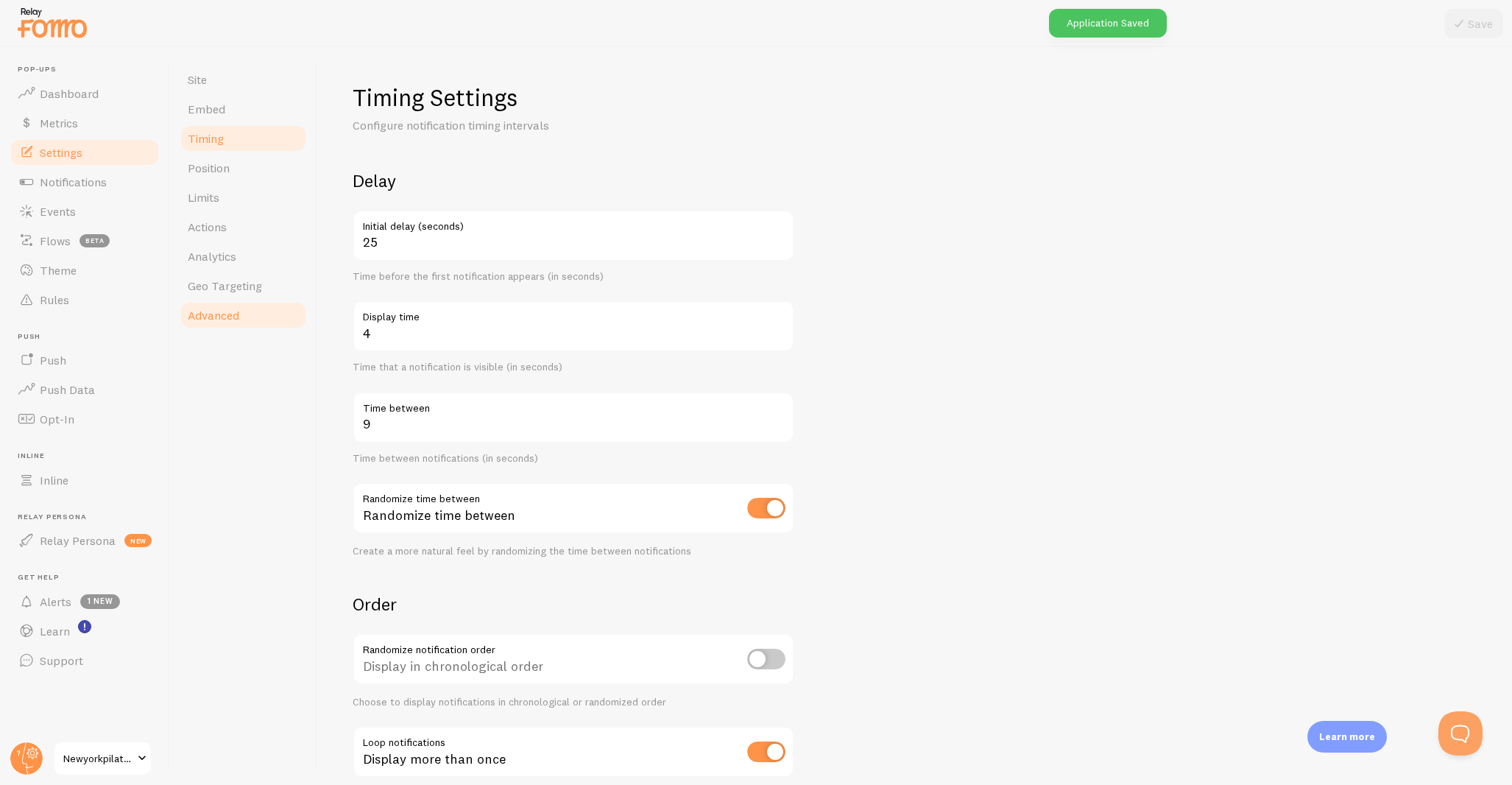
click at [230, 305] on link "Advanced" at bounding box center [243, 315] width 129 height 29
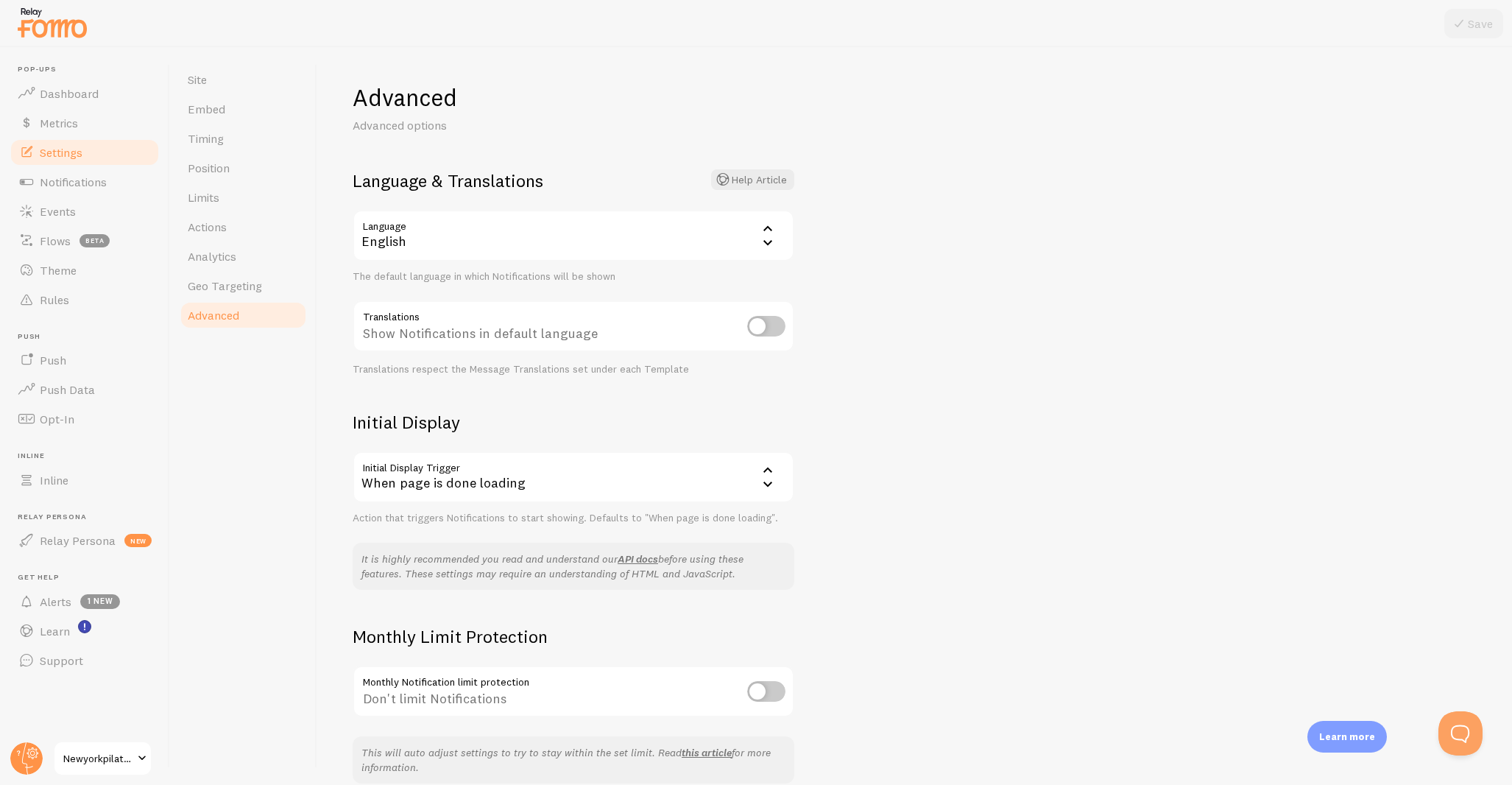
click at [494, 466] on div "When page is done loading" at bounding box center [573, 478] width 442 height 52
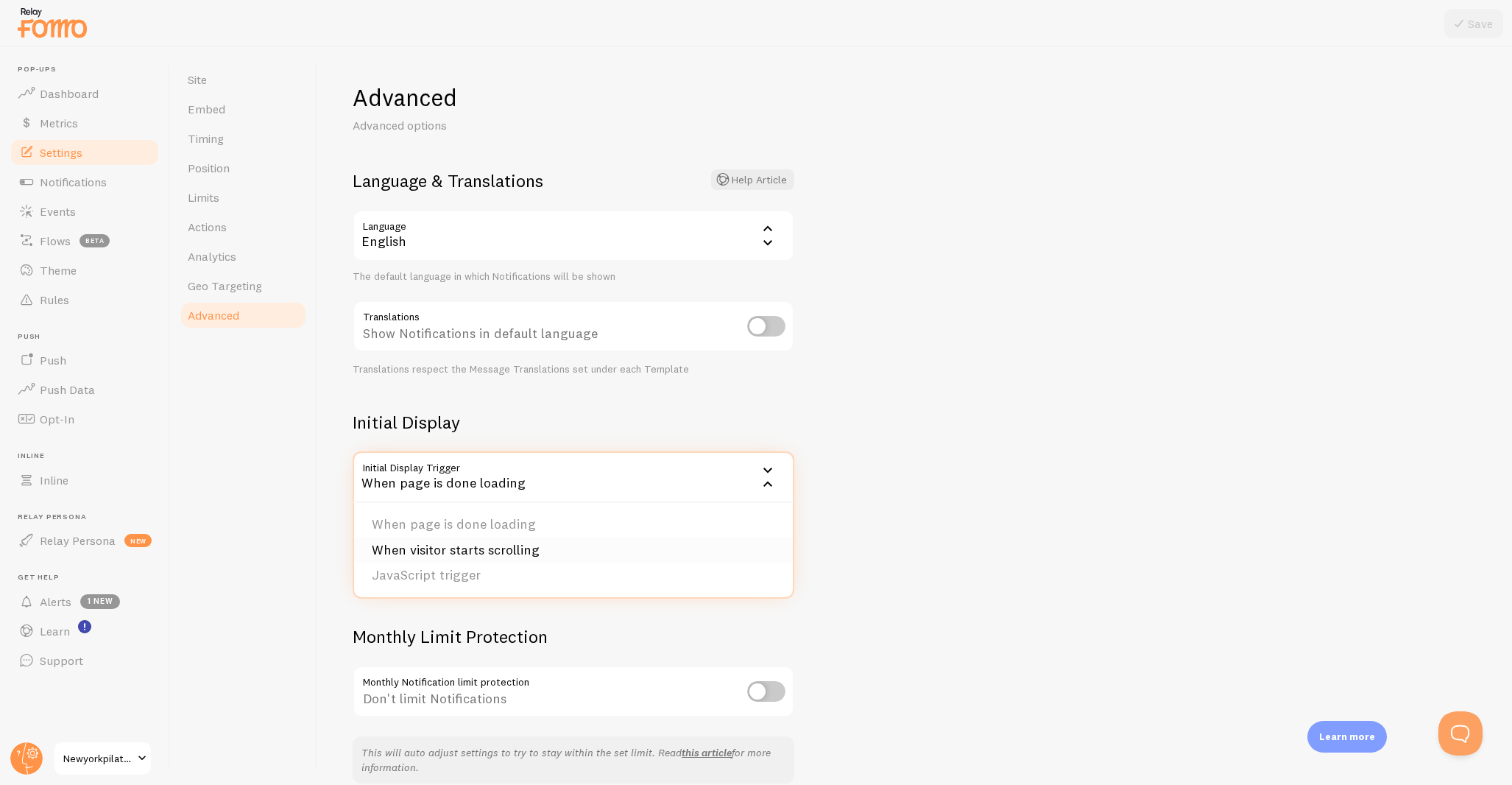
click at [502, 541] on li "When visitor starts scrolling" at bounding box center [574, 550] width 439 height 26
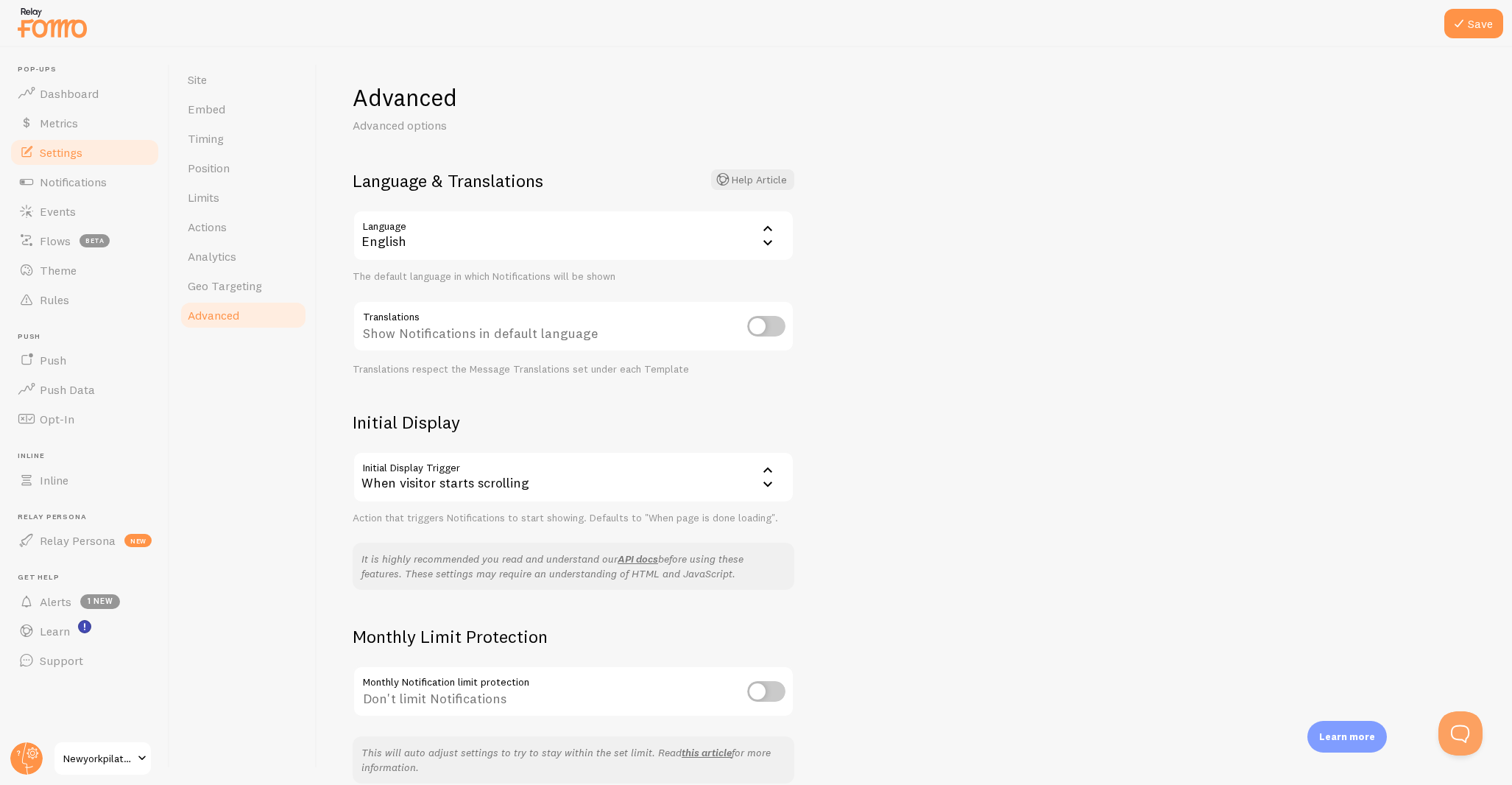
click at [738, 477] on div "When visitor starts scrolling" at bounding box center [573, 478] width 442 height 52
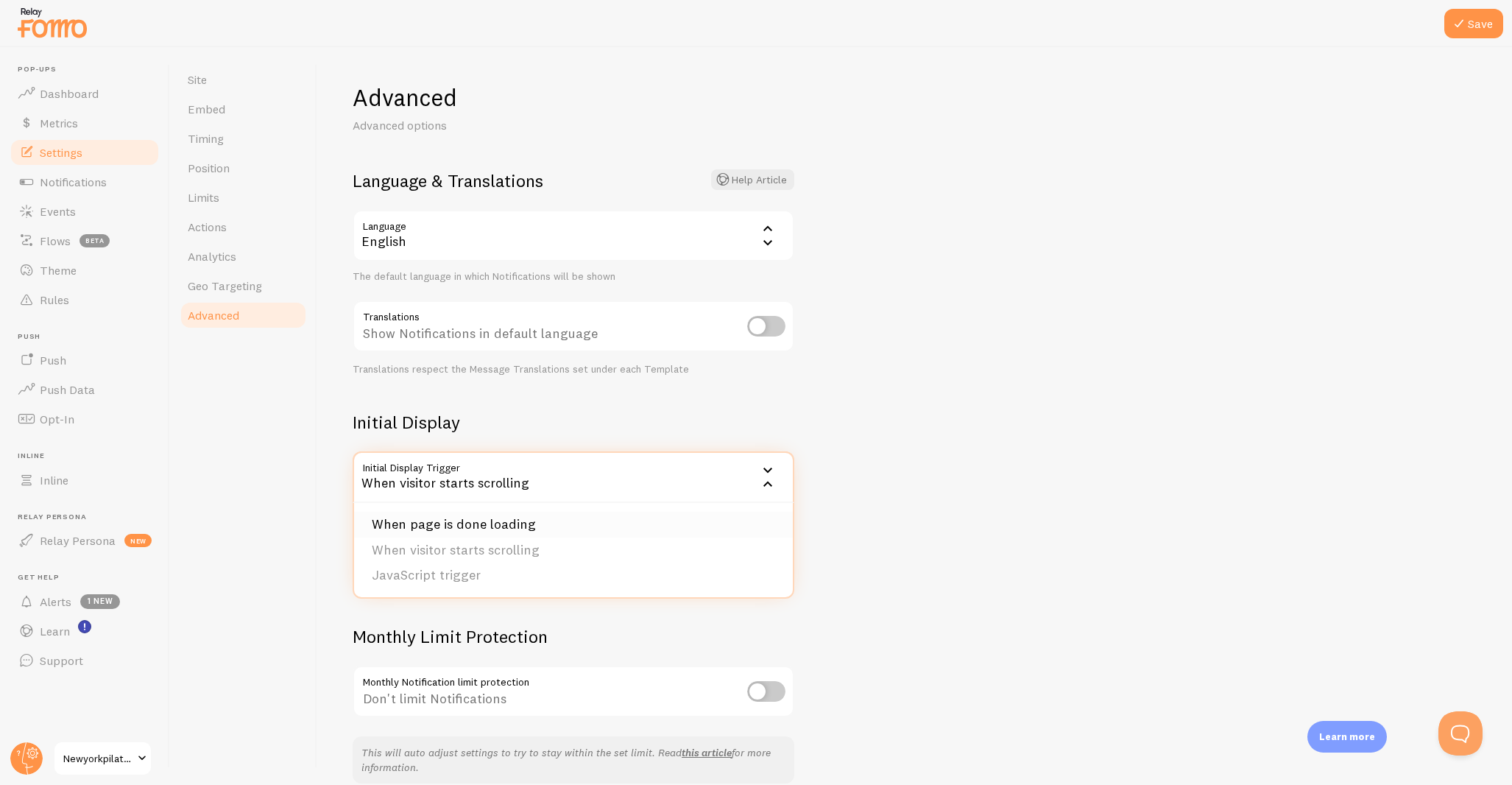
click at [512, 520] on li "When page is done loading" at bounding box center [574, 524] width 439 height 26
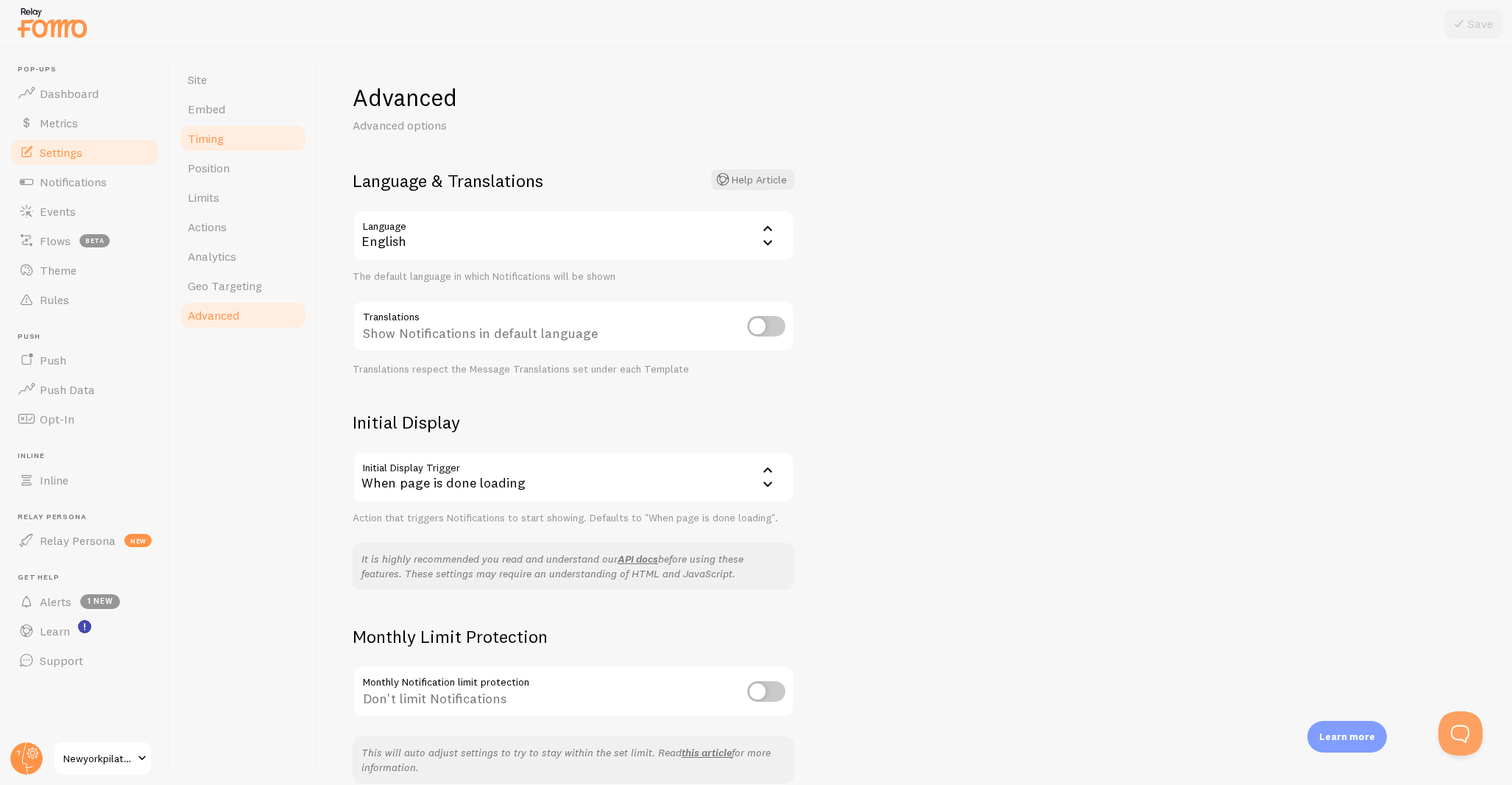
click at [198, 146] on span "Timing" at bounding box center [205, 138] width 36 height 14
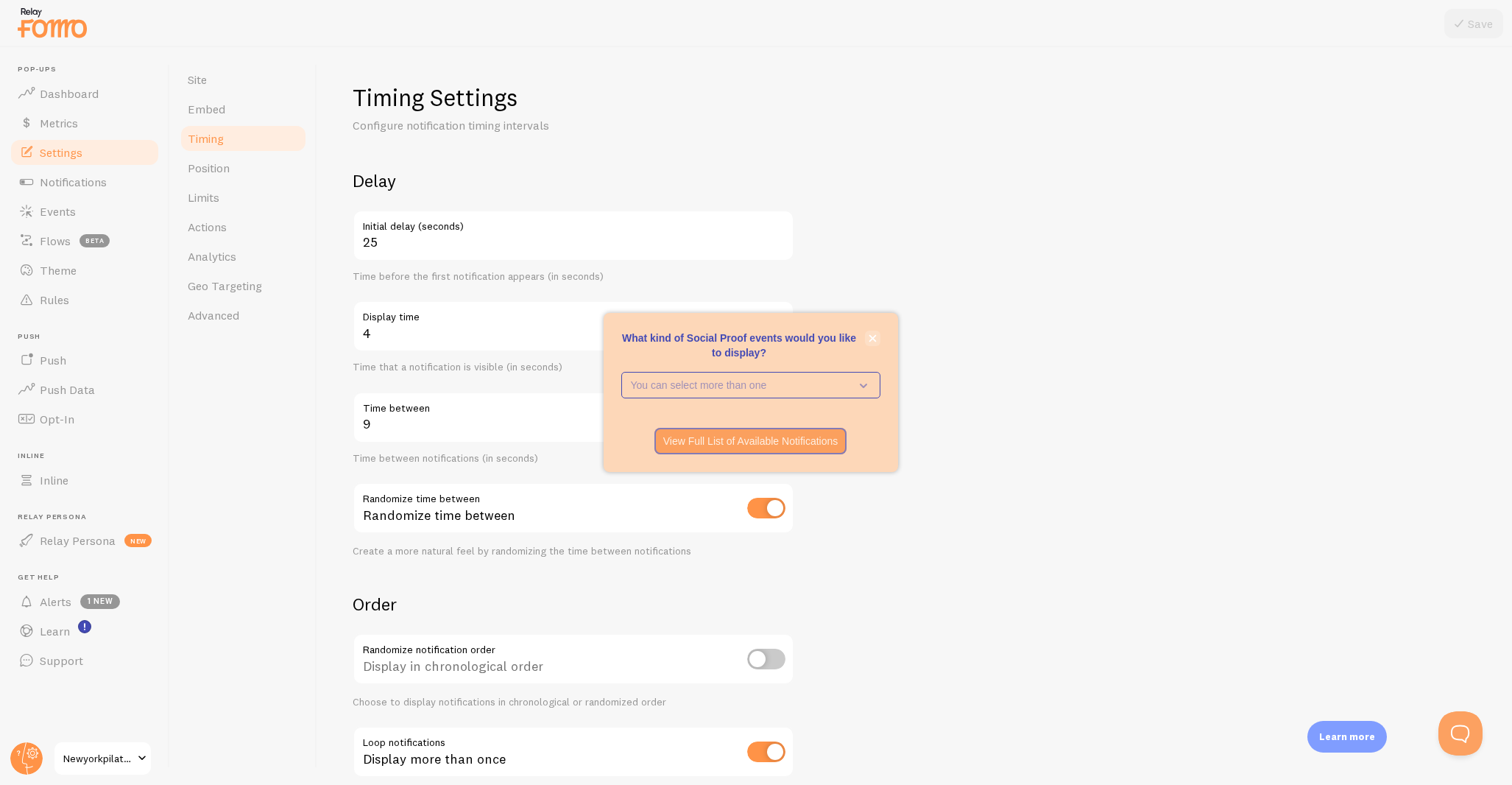
click at [871, 338] on icon "close," at bounding box center [872, 338] width 7 height 7
